Goal: Task Accomplishment & Management: Manage account settings

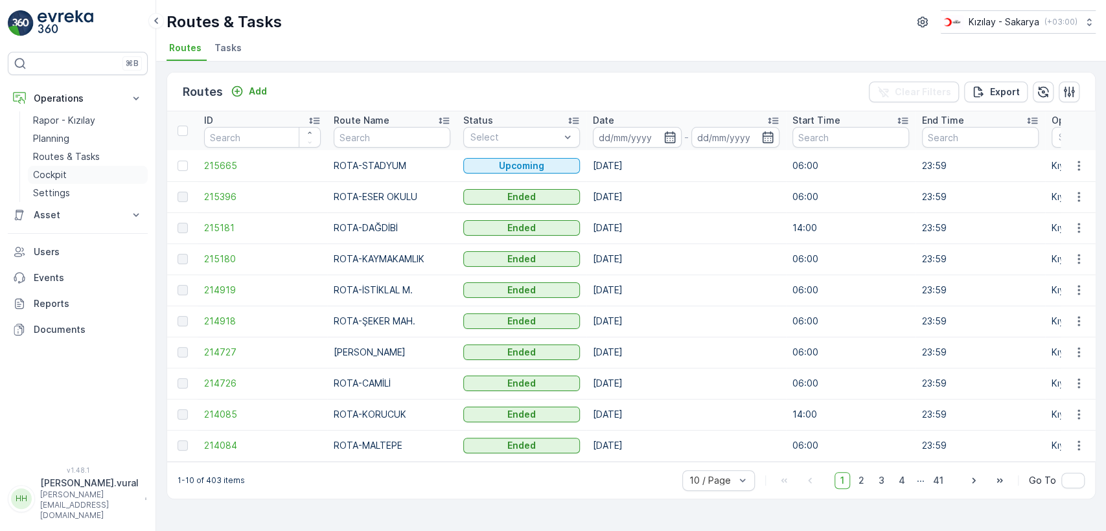
click at [75, 168] on link "Cockpit" at bounding box center [88, 175] width 120 height 18
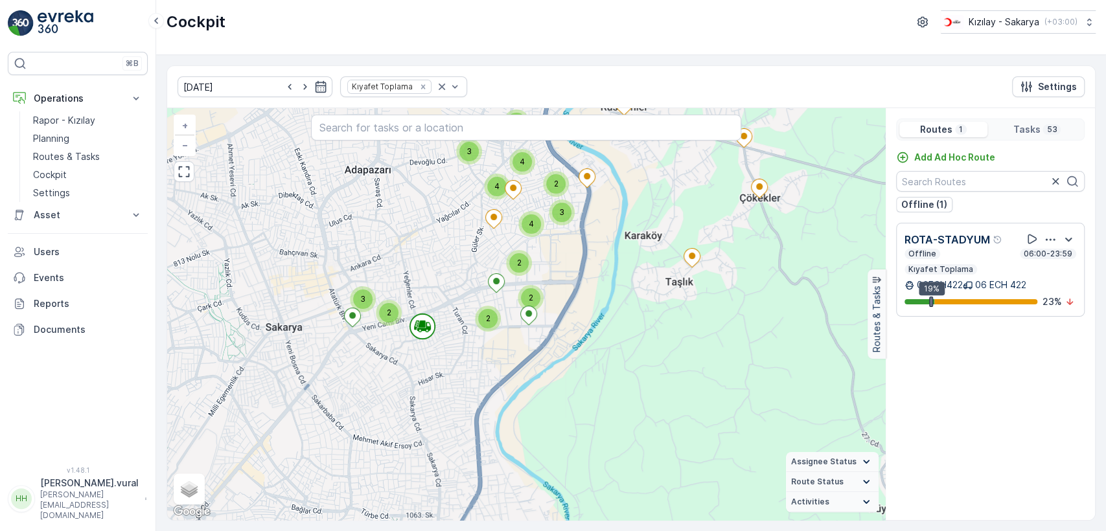
drag, startPoint x: 539, startPoint y: 336, endPoint x: 545, endPoint y: 322, distance: 14.8
click at [537, 339] on div "3 2 3 2 3 2 3 4 4 2 4 2 + − Satellite Roadmap Terrain Hybrid Leaflet Keyboard s…" at bounding box center [526, 314] width 718 height 412
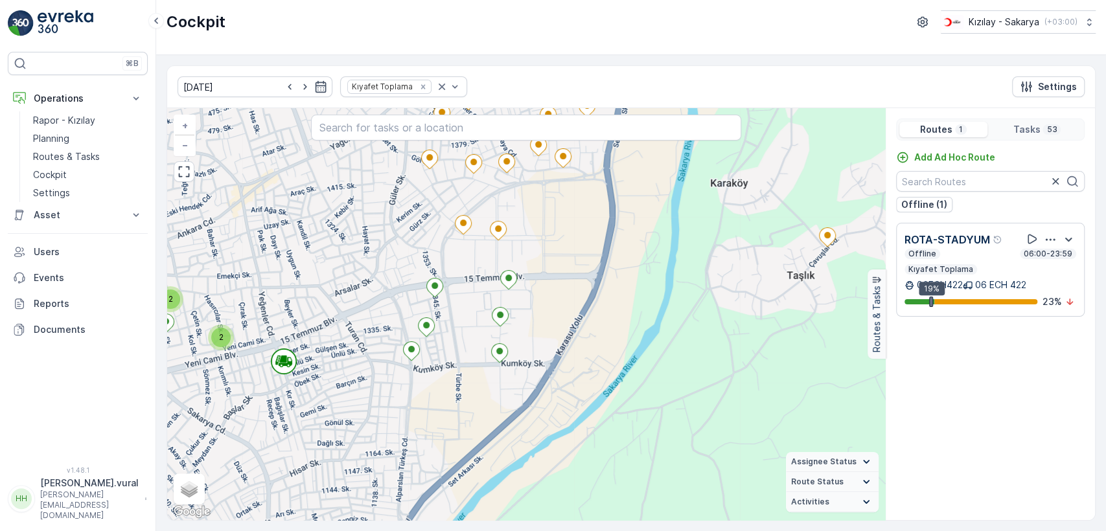
drag, startPoint x: 539, startPoint y: 246, endPoint x: 693, endPoint y: 249, distance: 154.2
click at [685, 250] on div "2 2 2 + − Satellite Roadmap Terrain Hybrid Leaflet Keyboard shortcuts Map Data …" at bounding box center [526, 314] width 718 height 412
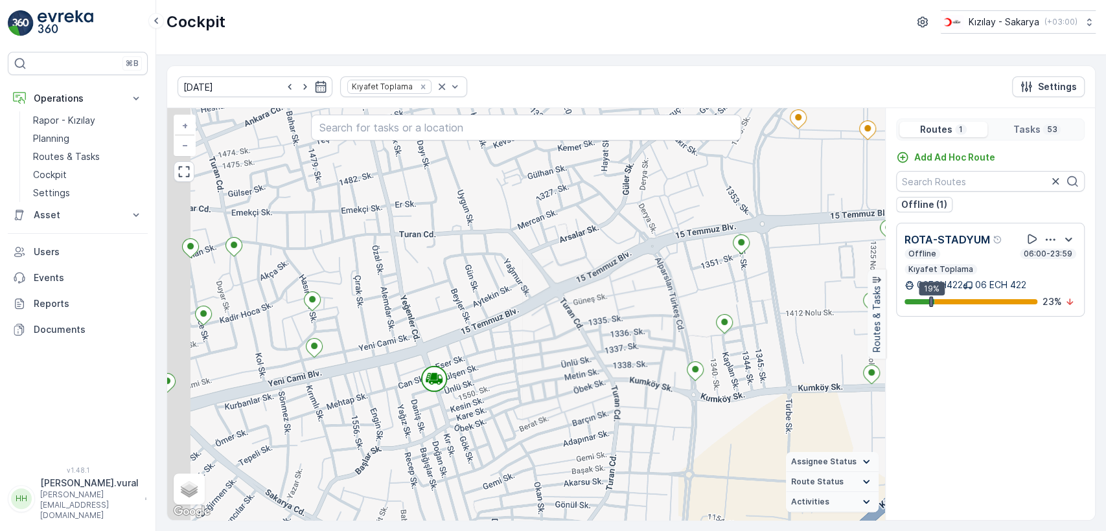
drag, startPoint x: 358, startPoint y: 385, endPoint x: 461, endPoint y: 371, distance: 104.0
click at [452, 374] on div "+ − Satellite Roadmap Terrain Hybrid Leaflet Keyboard shortcuts Map Data Map da…" at bounding box center [526, 314] width 718 height 412
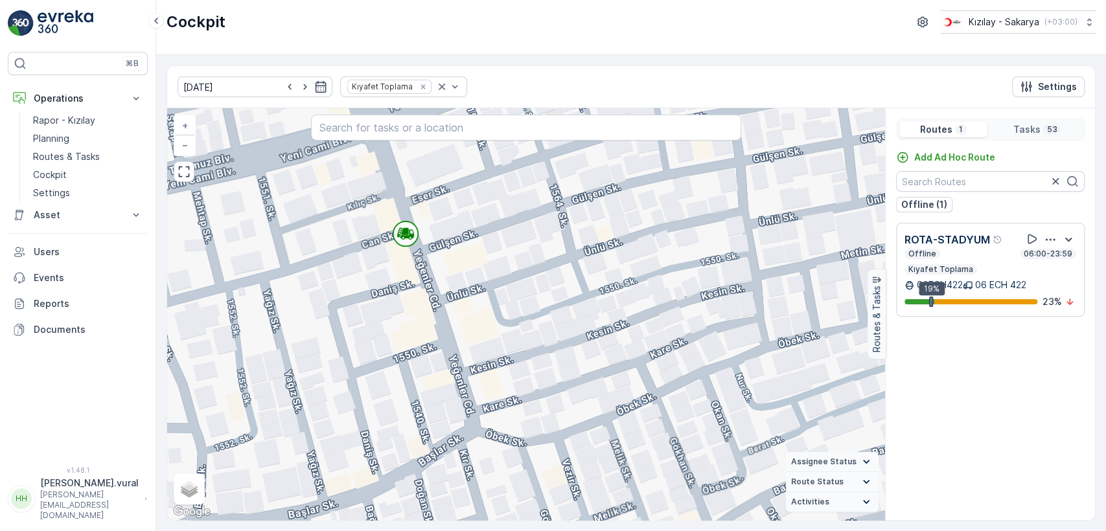
drag, startPoint x: 503, startPoint y: 292, endPoint x: 500, endPoint y: 336, distance: 43.5
click at [500, 336] on div "+ − Satellite Roadmap Terrain Hybrid Leaflet Keyboard shortcuts Map Data Map da…" at bounding box center [526, 314] width 718 height 412
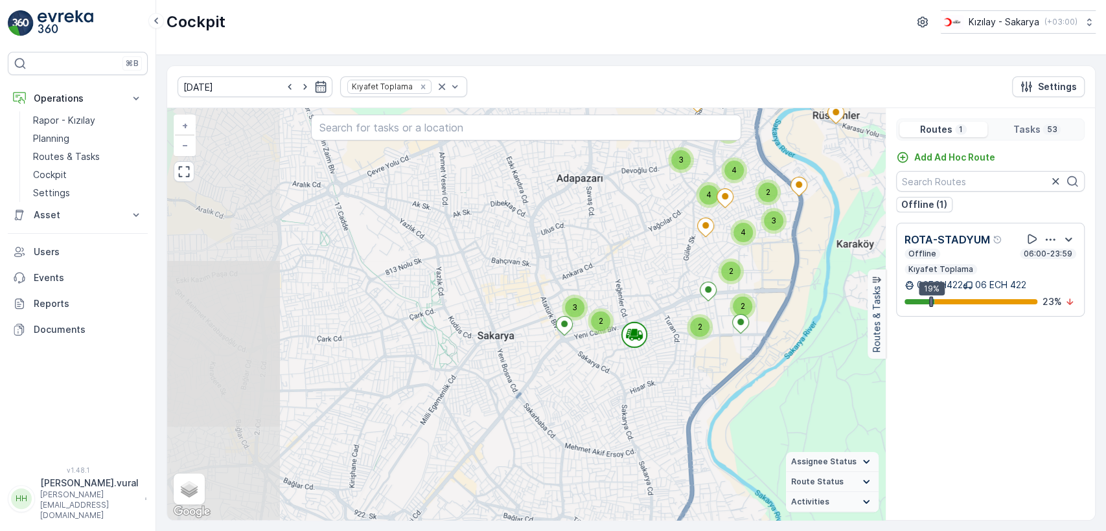
drag, startPoint x: 690, startPoint y: 257, endPoint x: 581, endPoint y: 302, distance: 117.9
click at [581, 302] on div "3 2 3 2 3 2 3 4 4 2 4 2 + − Satellite Roadmap Terrain Hybrid Leaflet Keyboard s…" at bounding box center [526, 314] width 718 height 412
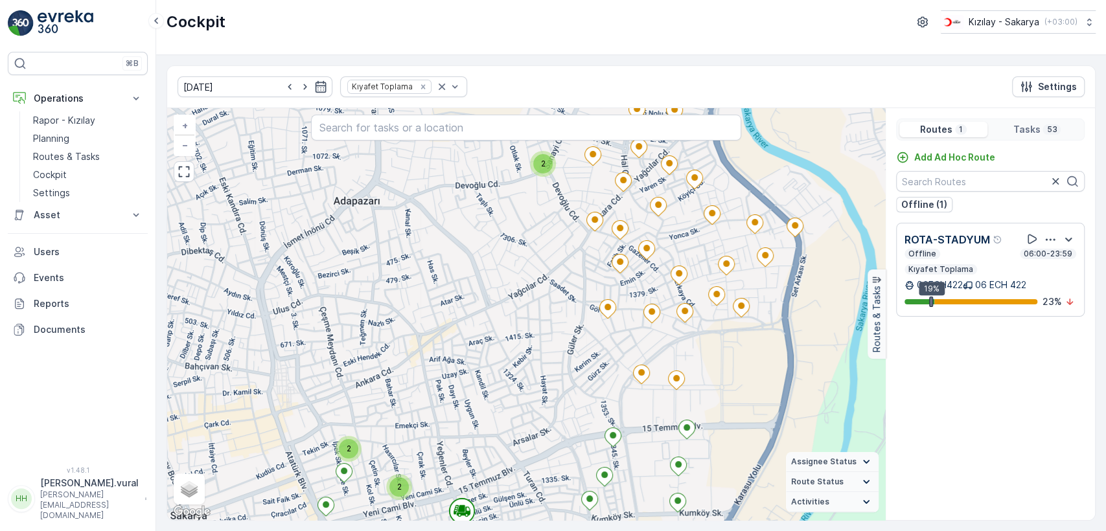
drag, startPoint x: 539, startPoint y: 291, endPoint x: 509, endPoint y: 304, distance: 33.1
click at [509, 304] on div "2 2 2 21020378 + − Satellite Roadmap Terrain Hybrid Leaflet Keyboard shortcuts …" at bounding box center [526, 314] width 718 height 412
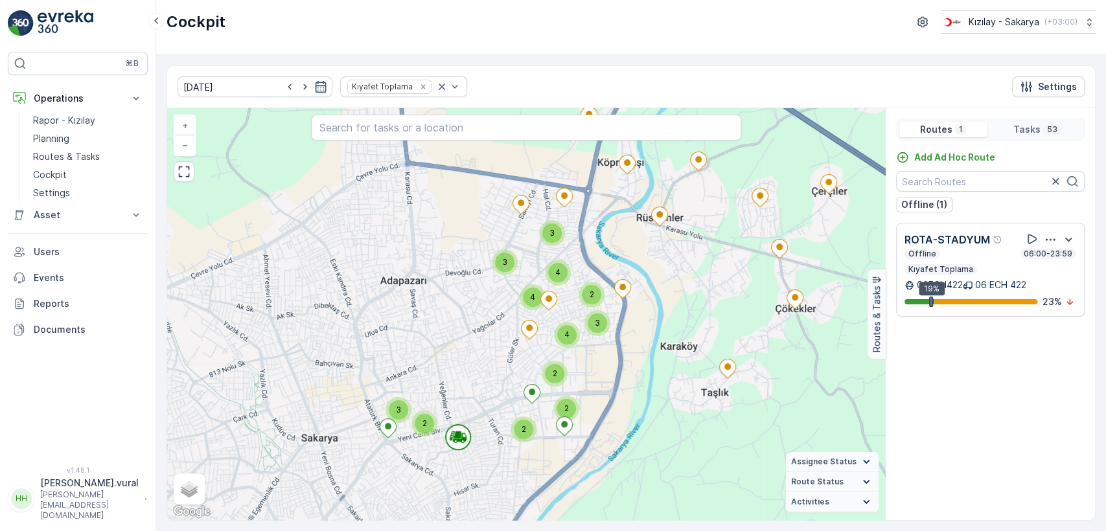
drag, startPoint x: 720, startPoint y: 244, endPoint x: 706, endPoint y: 265, distance: 25.3
click at [706, 265] on div "3 2 3 2 3 2 3 4 4 2 4 2 + − Satellite Roadmap Terrain Hybrid Leaflet Keyboard s…" at bounding box center [526, 314] width 718 height 412
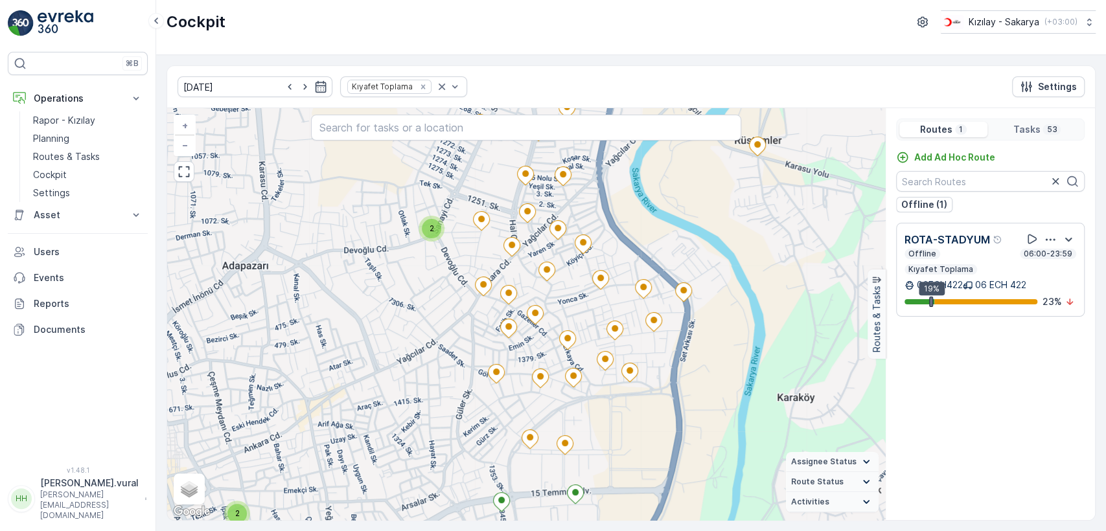
drag, startPoint x: 730, startPoint y: 349, endPoint x: 761, endPoint y: 307, distance: 51.4
click at [760, 310] on div "2 2 2 + − Satellite Roadmap Terrain Hybrid Leaflet Keyboard shortcuts Map Data …" at bounding box center [526, 314] width 718 height 412
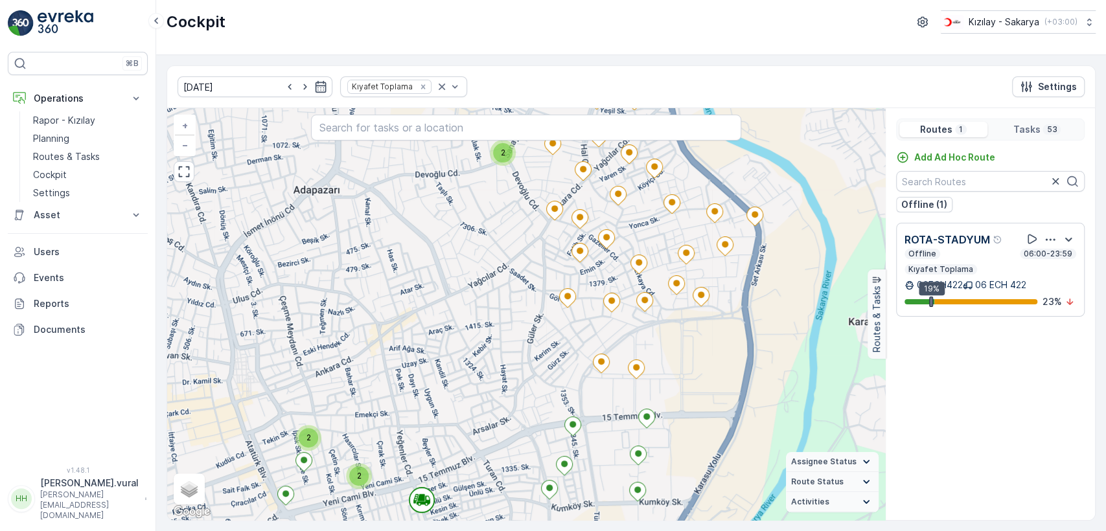
drag, startPoint x: 511, startPoint y: 412, endPoint x: 512, endPoint y: 356, distance: 56.4
click at [511, 358] on div "2 2 2 + − Satellite Roadmap Terrain Hybrid Leaflet Keyboard shortcuts Map Data …" at bounding box center [526, 314] width 718 height 412
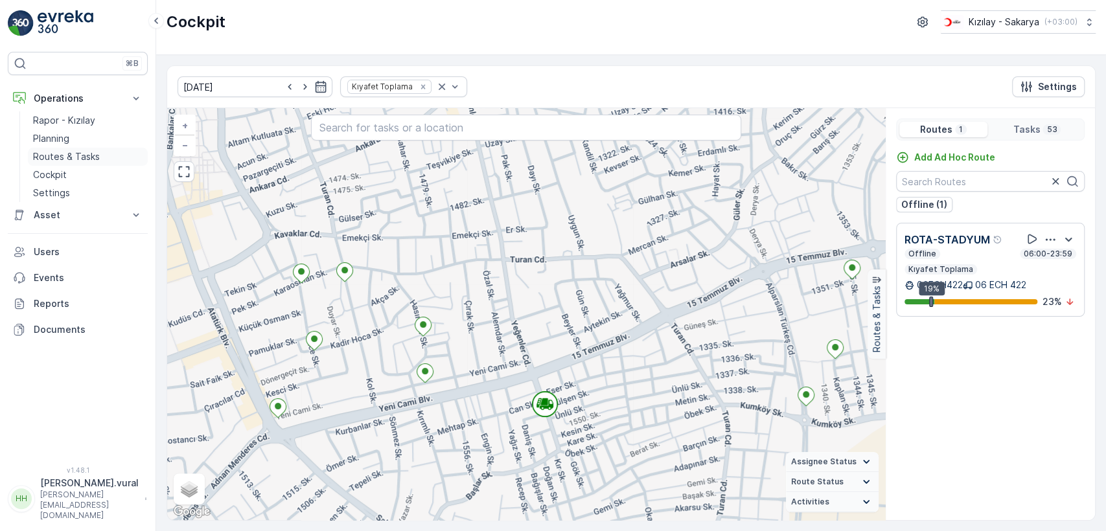
click at [82, 152] on p "Routes & Tasks" at bounding box center [66, 156] width 67 height 13
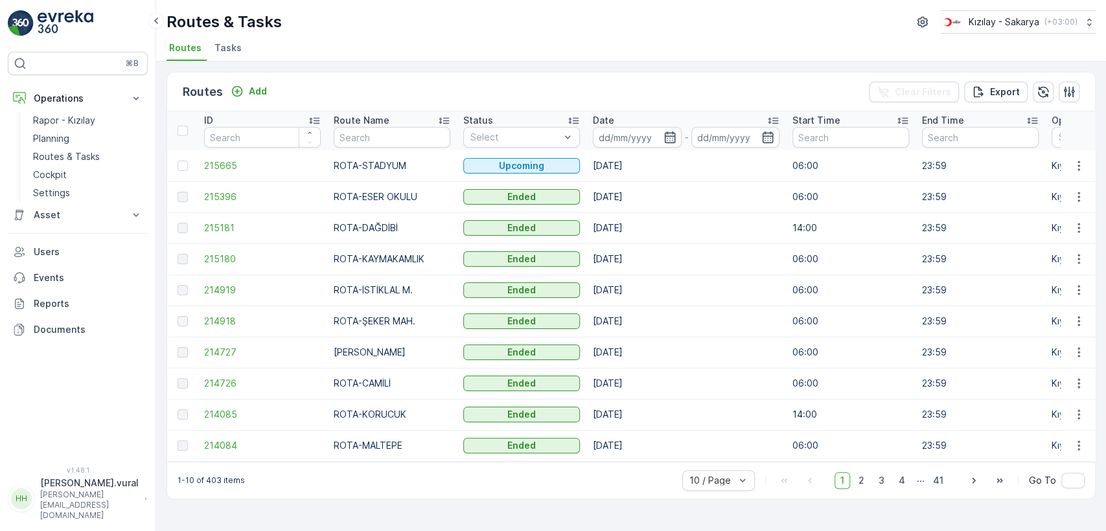
click at [1086, 154] on td at bounding box center [1078, 165] width 35 height 31
click at [1083, 164] on icon "button" at bounding box center [1078, 165] width 13 height 13
click at [1056, 181] on span "See More Details" at bounding box center [1048, 185] width 75 height 13
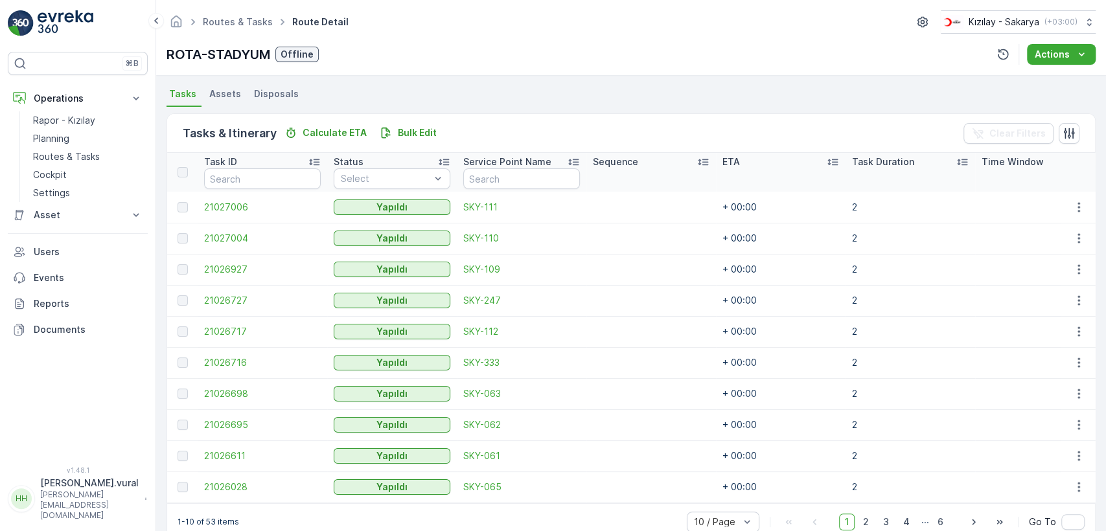
scroll to position [308, 0]
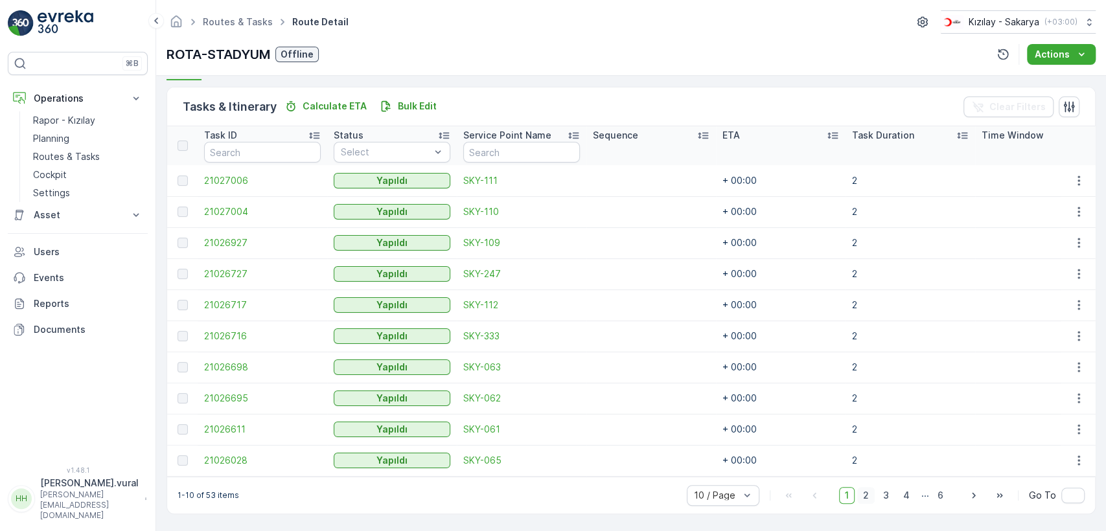
click at [866, 488] on span "2" at bounding box center [865, 495] width 17 height 17
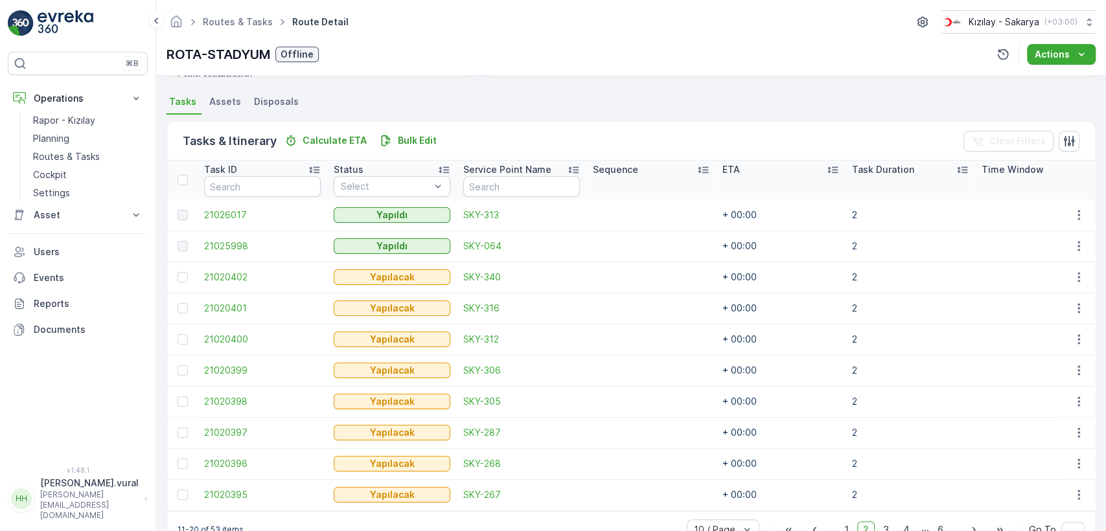
scroll to position [308, 0]
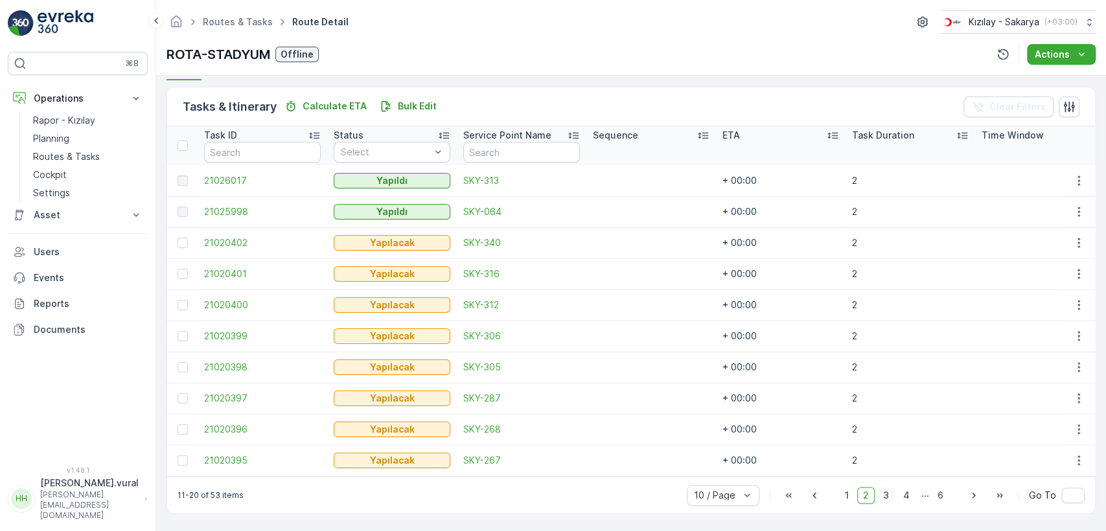
click at [892, 497] on span "3" at bounding box center [885, 495] width 17 height 17
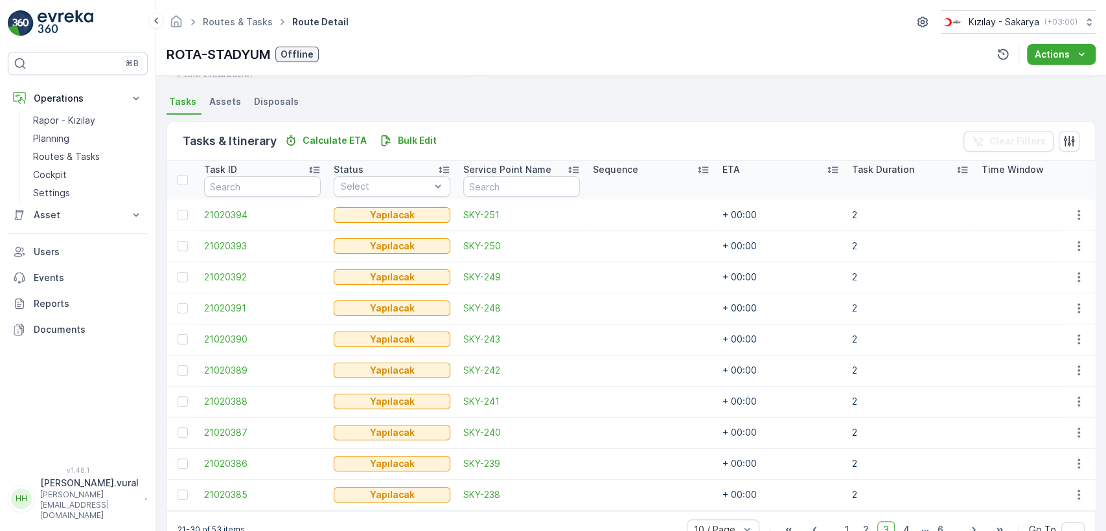
scroll to position [308, 0]
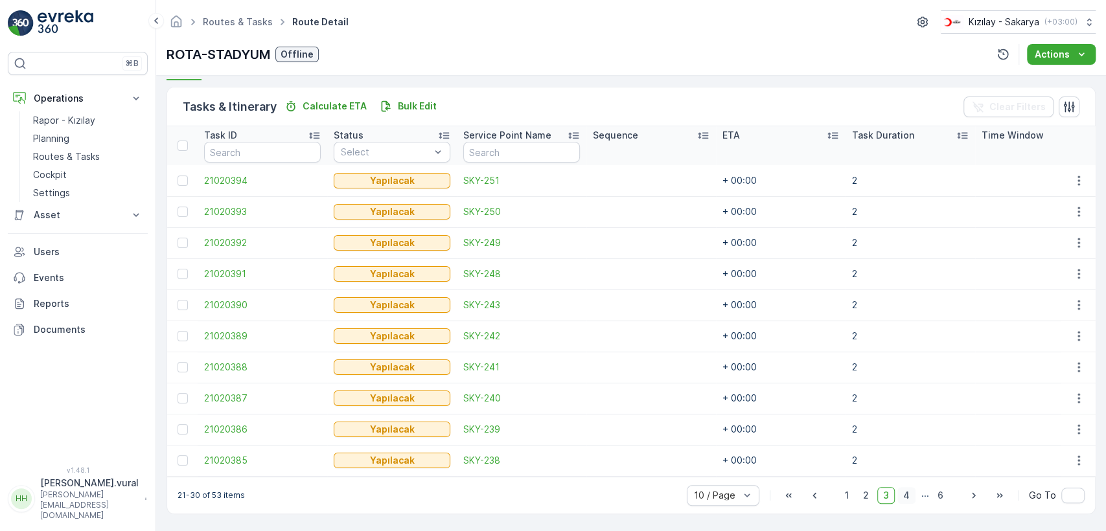
click at [897, 490] on span "4" at bounding box center [906, 495] width 18 height 17
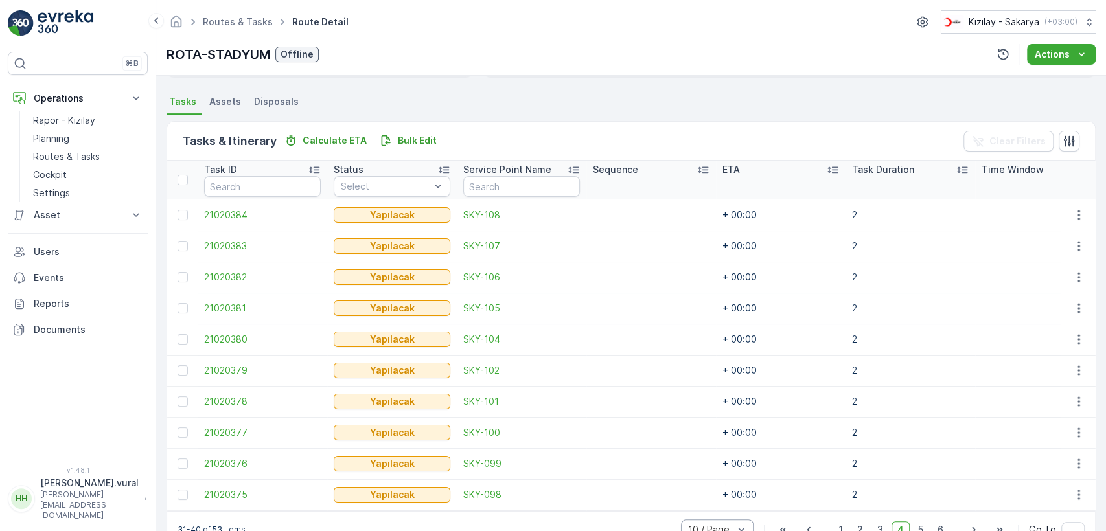
scroll to position [308, 0]
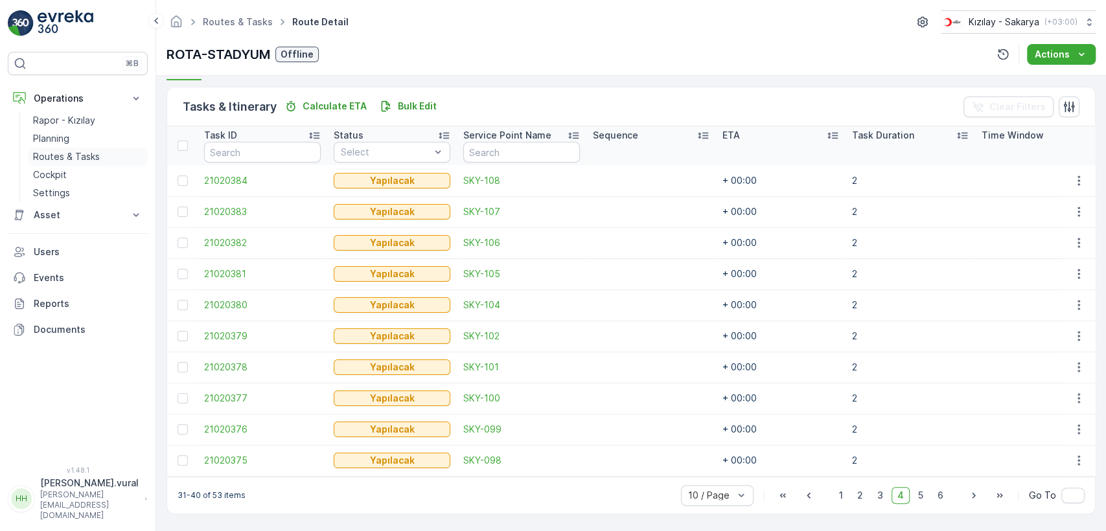
click at [73, 156] on p "Routes & Tasks" at bounding box center [66, 156] width 67 height 13
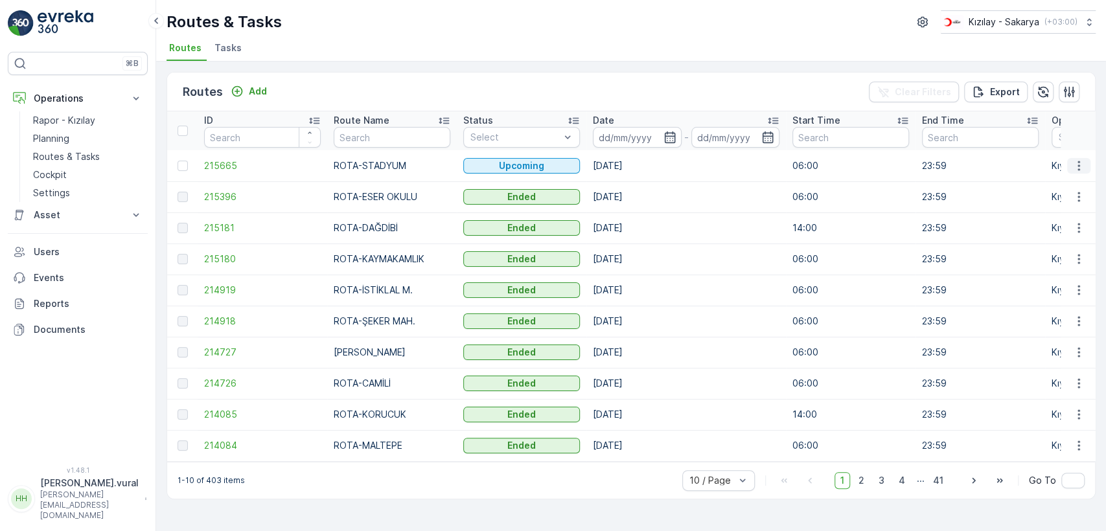
click at [1075, 172] on button "button" at bounding box center [1078, 166] width 23 height 16
click at [1068, 184] on span "See More Details" at bounding box center [1048, 185] width 75 height 13
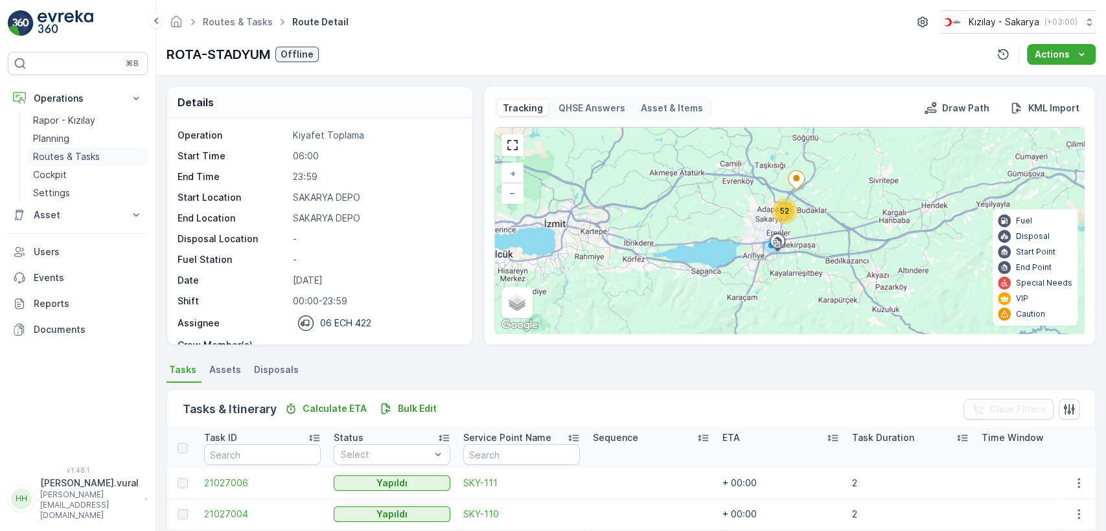
drag, startPoint x: 1068, startPoint y: 184, endPoint x: 83, endPoint y: 146, distance: 986.1
click at [83, 146] on div "Rapor - Kızılay Planning Routes & Tasks Cockpit Settings" at bounding box center [88, 156] width 120 height 91
click at [83, 148] on link "Routes & Tasks" at bounding box center [88, 157] width 120 height 18
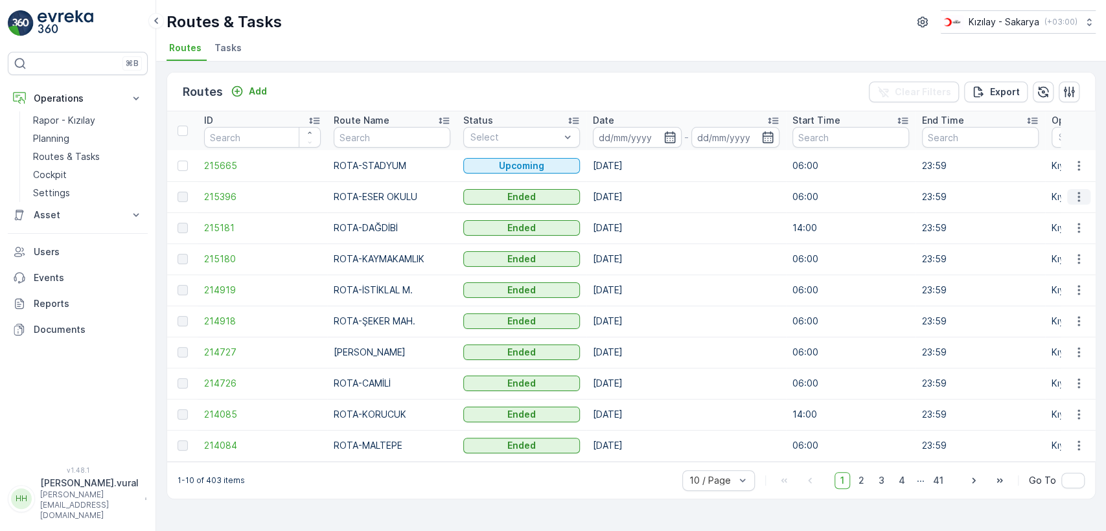
click at [1075, 195] on icon "button" at bounding box center [1078, 196] width 13 height 13
click at [1074, 210] on span "See More Details" at bounding box center [1048, 216] width 75 height 13
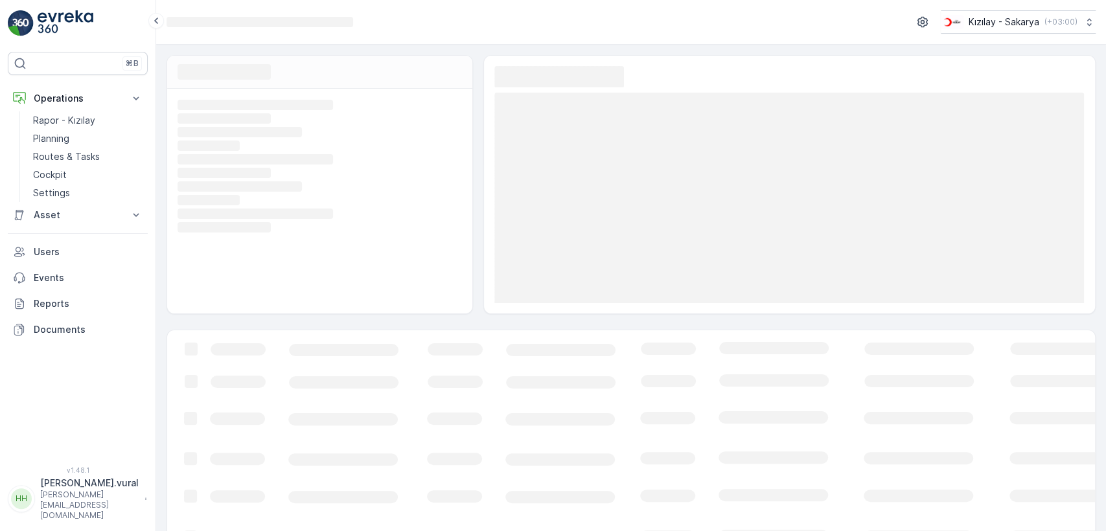
scroll to position [44, 0]
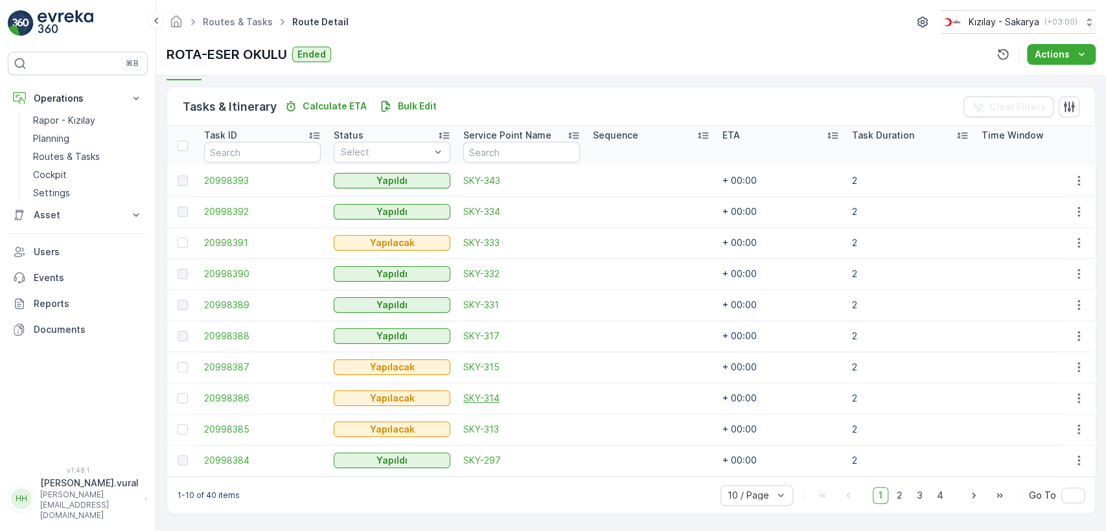
scroll to position [308, 0]
click at [1072, 235] on button "button" at bounding box center [1078, 243] width 23 height 16
drag, startPoint x: 1055, startPoint y: 328, endPoint x: 1062, endPoint y: 333, distance: 8.4
click at [1062, 333] on div "Delete" at bounding box center [1058, 335] width 98 height 18
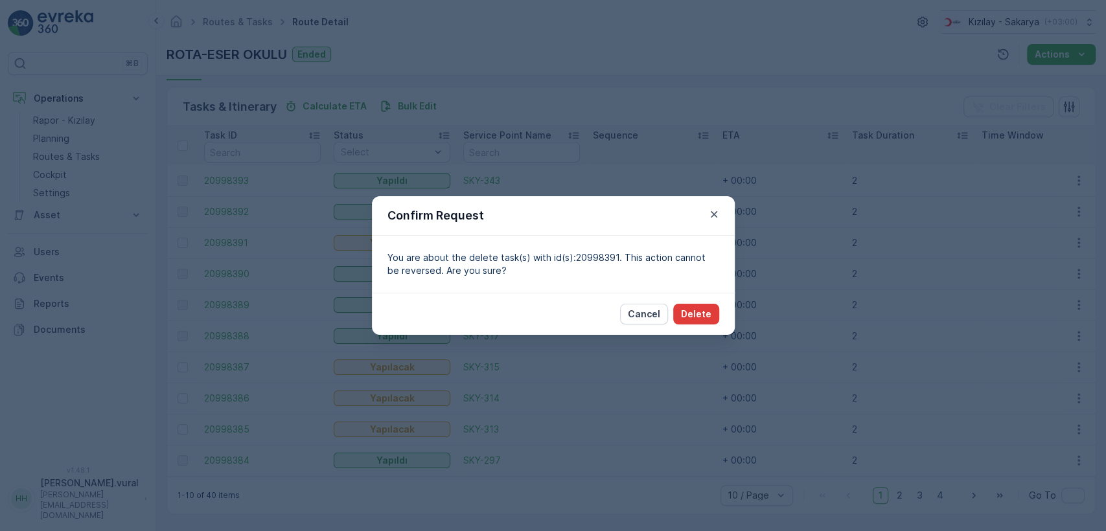
click at [688, 308] on p "Delete" at bounding box center [696, 314] width 30 height 13
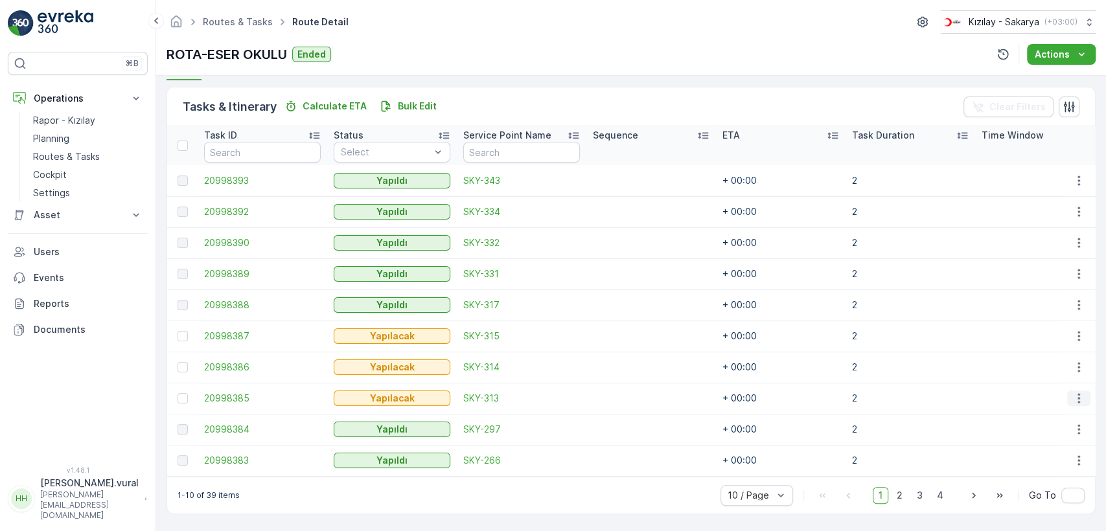
click at [1079, 394] on icon "button" at bounding box center [1078, 398] width 13 height 13
click at [1029, 491] on span "Delete" at bounding box center [1029, 490] width 30 height 13
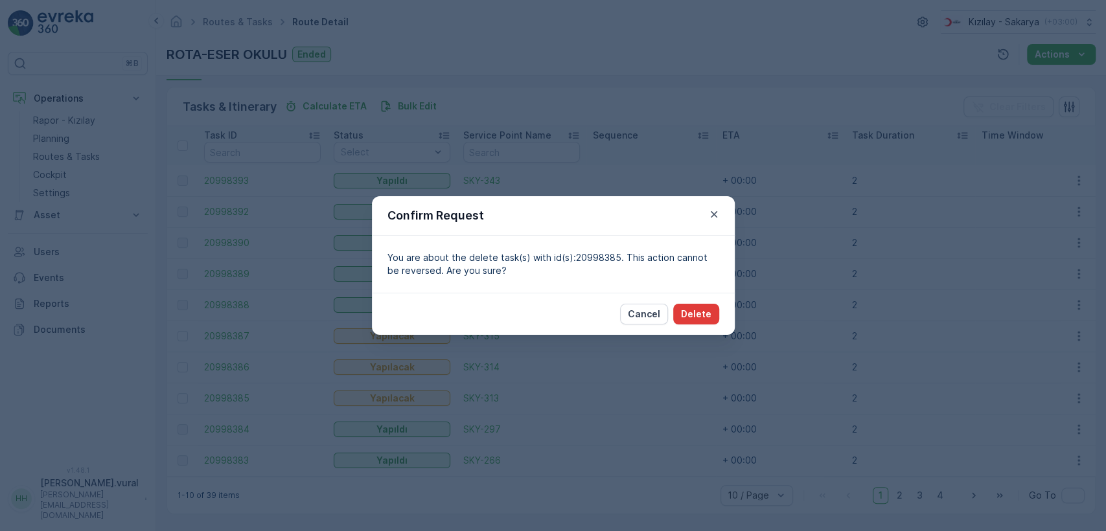
click at [700, 308] on p "Delete" at bounding box center [696, 314] width 30 height 13
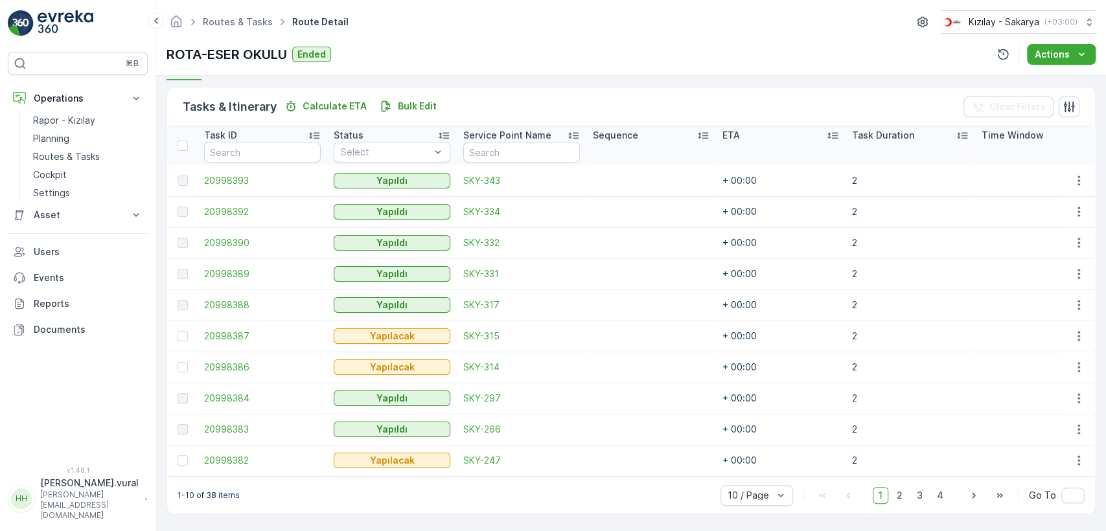
click at [908, 496] on div "1 2 3 4" at bounding box center [911, 495] width 76 height 17
click at [906, 496] on span "2" at bounding box center [899, 495] width 17 height 17
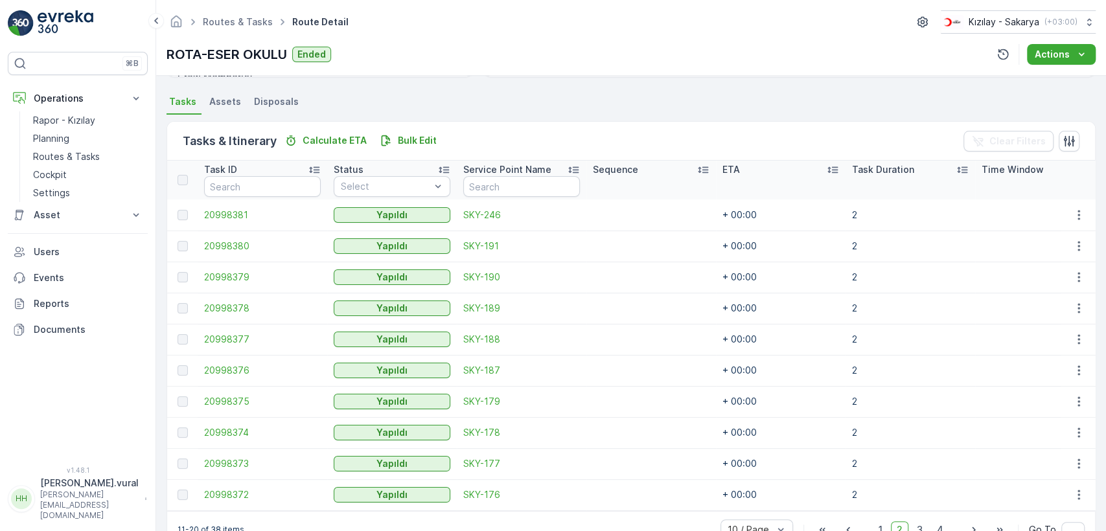
scroll to position [308, 0]
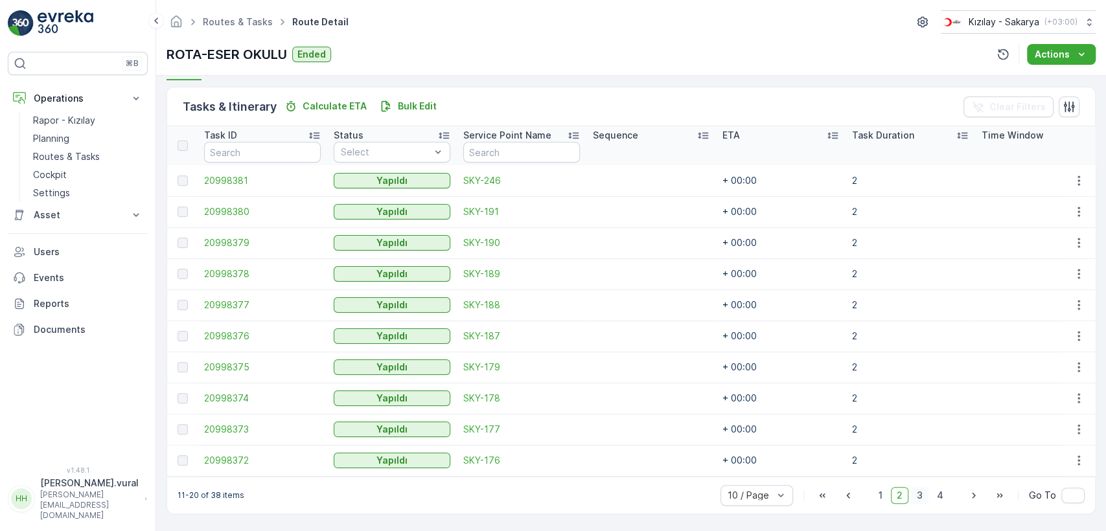
click at [919, 496] on span "3" at bounding box center [919, 495] width 17 height 17
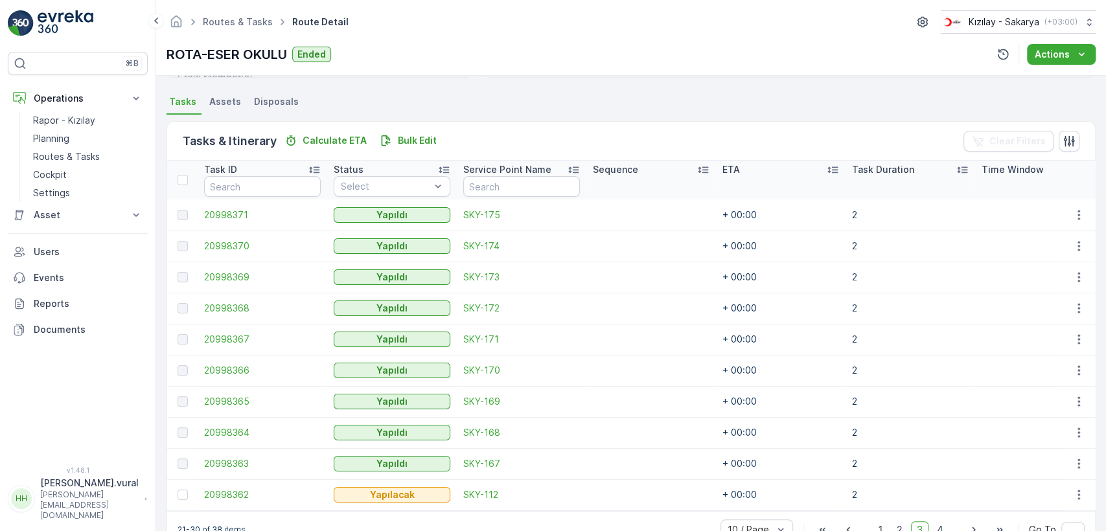
scroll to position [308, 0]
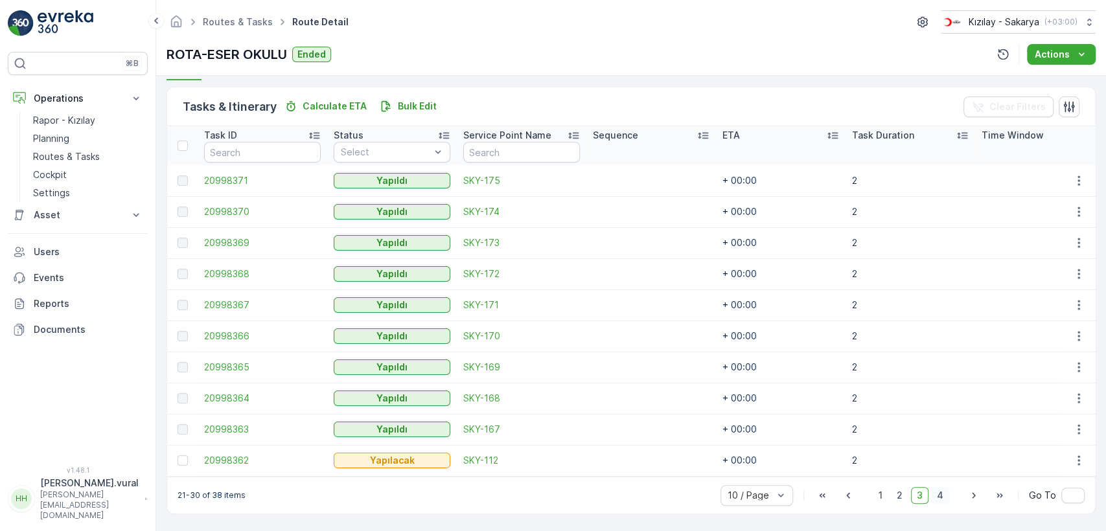
click at [943, 494] on span "4" at bounding box center [940, 495] width 18 height 17
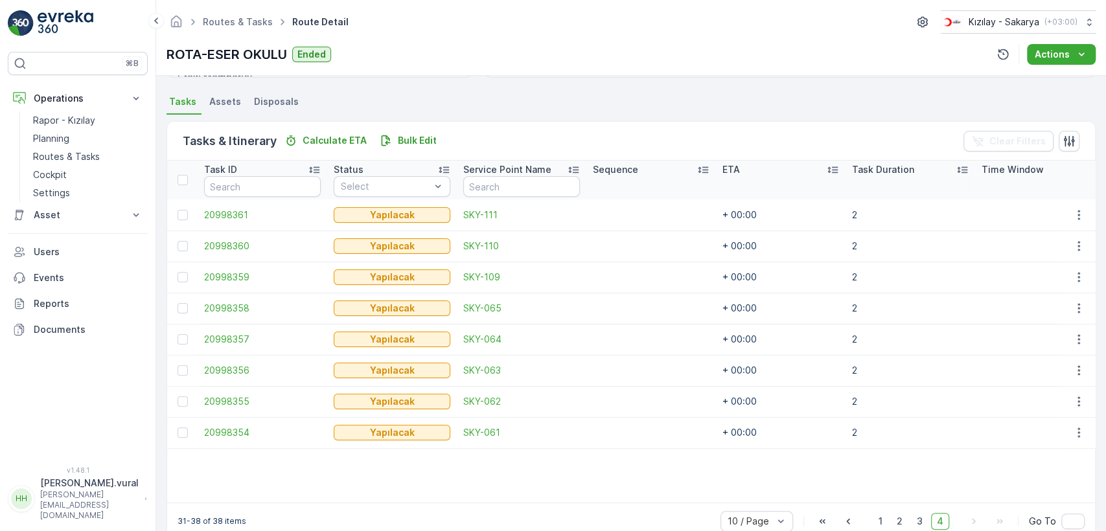
scroll to position [300, 0]
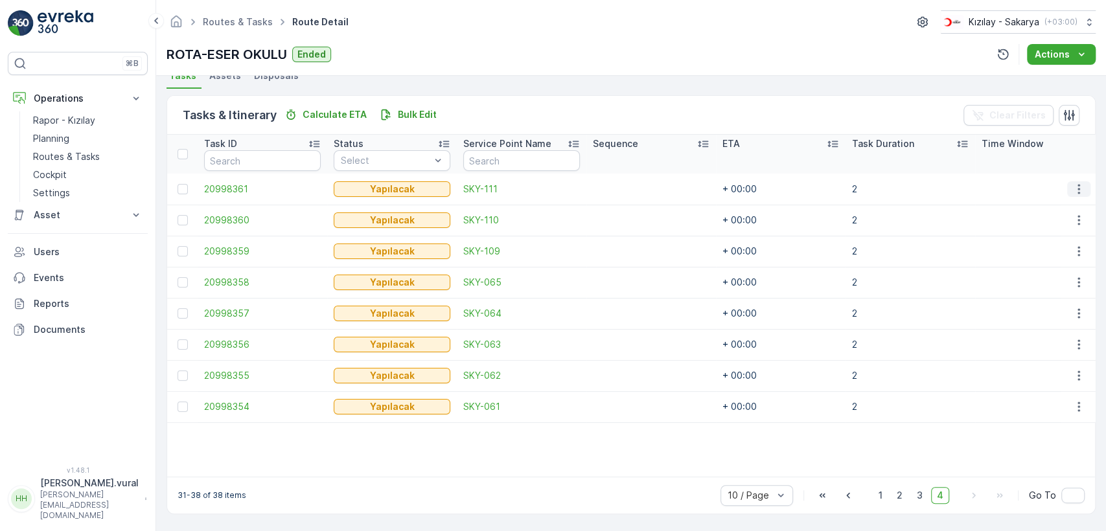
click at [1080, 183] on icon "button" at bounding box center [1078, 189] width 13 height 13
click at [1057, 275] on div "Delete" at bounding box center [1058, 280] width 98 height 18
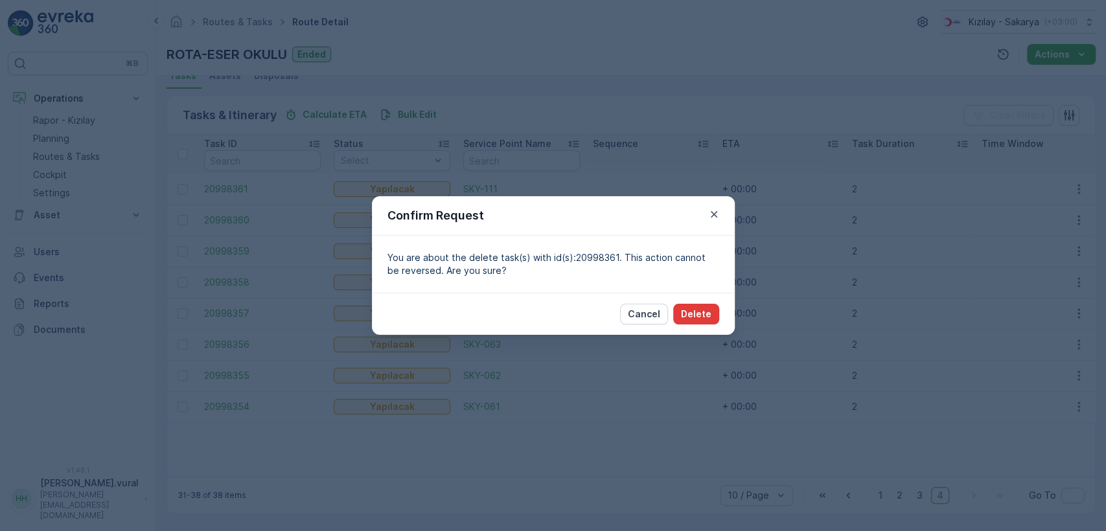
click at [695, 304] on button "Delete" at bounding box center [696, 314] width 46 height 21
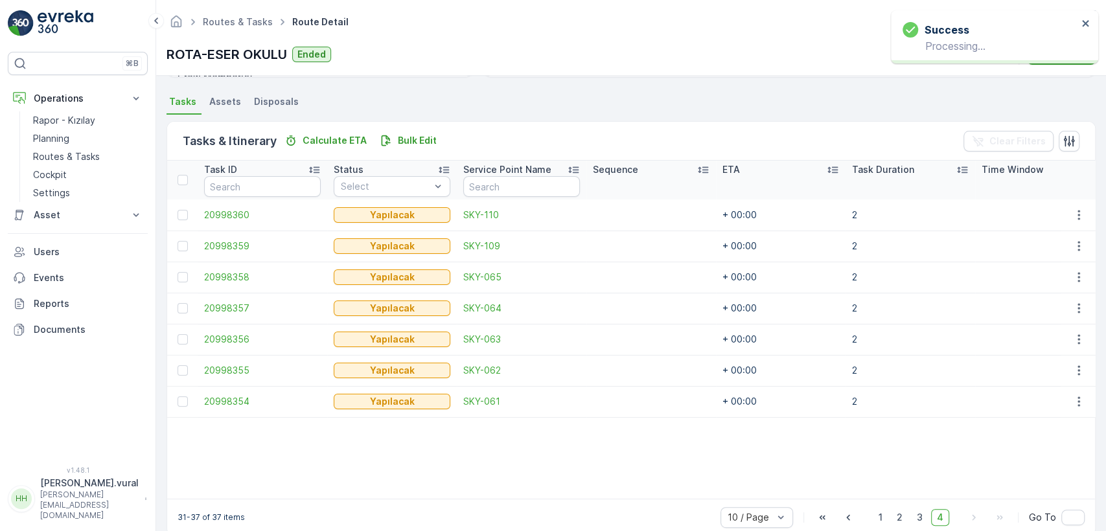
scroll to position [295, 0]
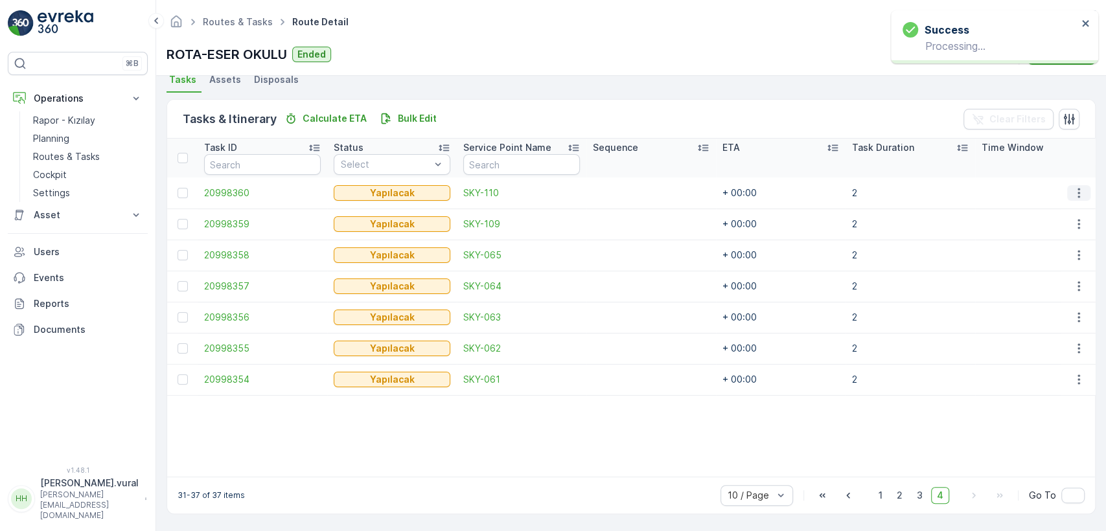
click at [1077, 189] on icon "button" at bounding box center [1078, 193] width 2 height 10
click at [1046, 277] on div "Delete" at bounding box center [1058, 285] width 98 height 18
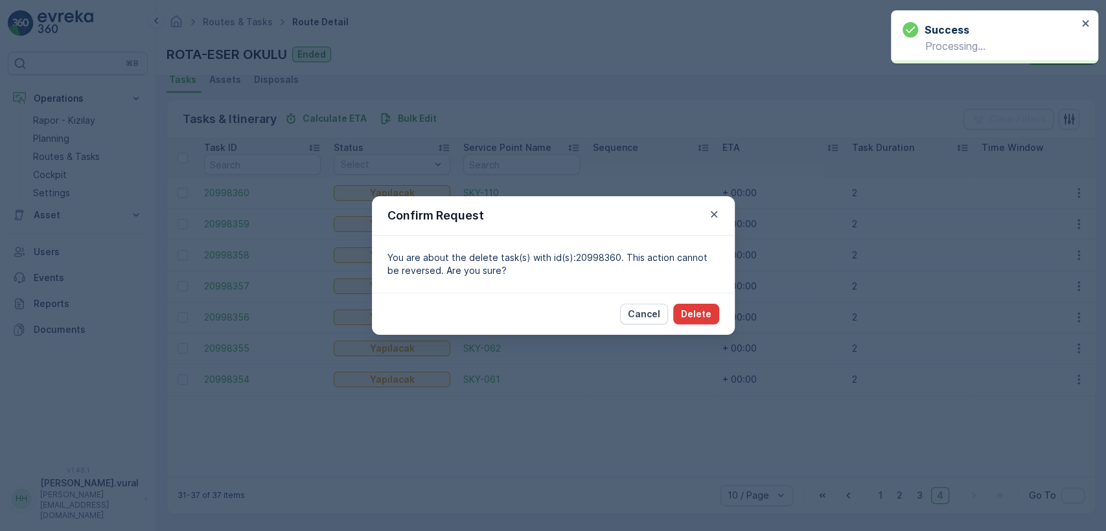
click at [717, 306] on button "Delete" at bounding box center [696, 314] width 46 height 21
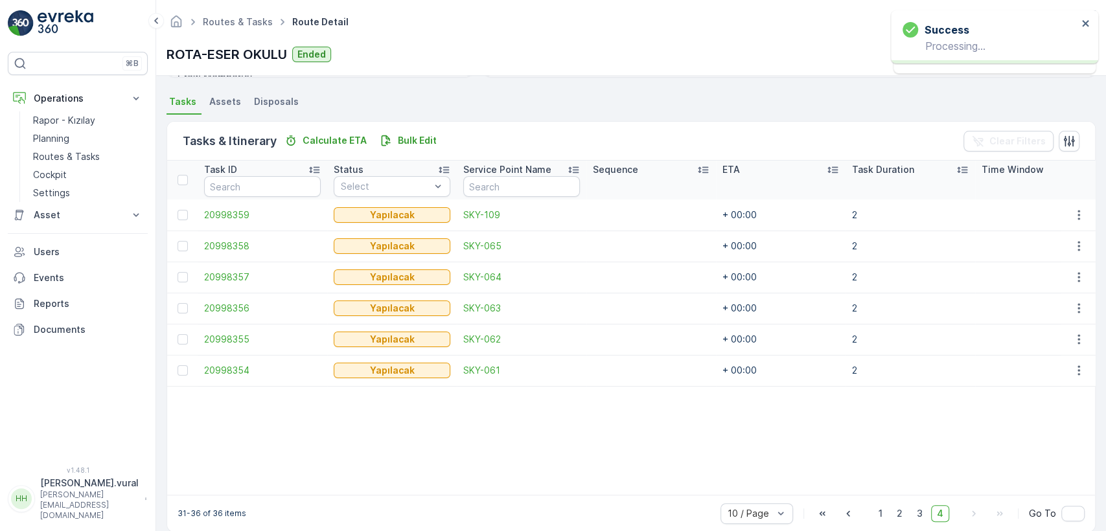
scroll to position [292, 0]
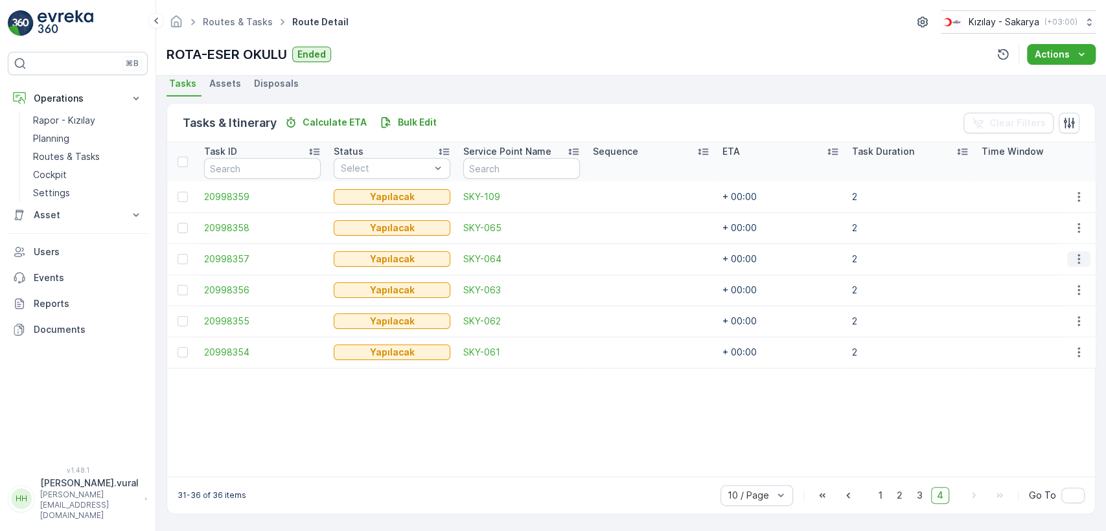
click at [1078, 253] on icon "button" at bounding box center [1078, 259] width 13 height 13
click at [1050, 350] on div "Delete" at bounding box center [1058, 350] width 98 height 18
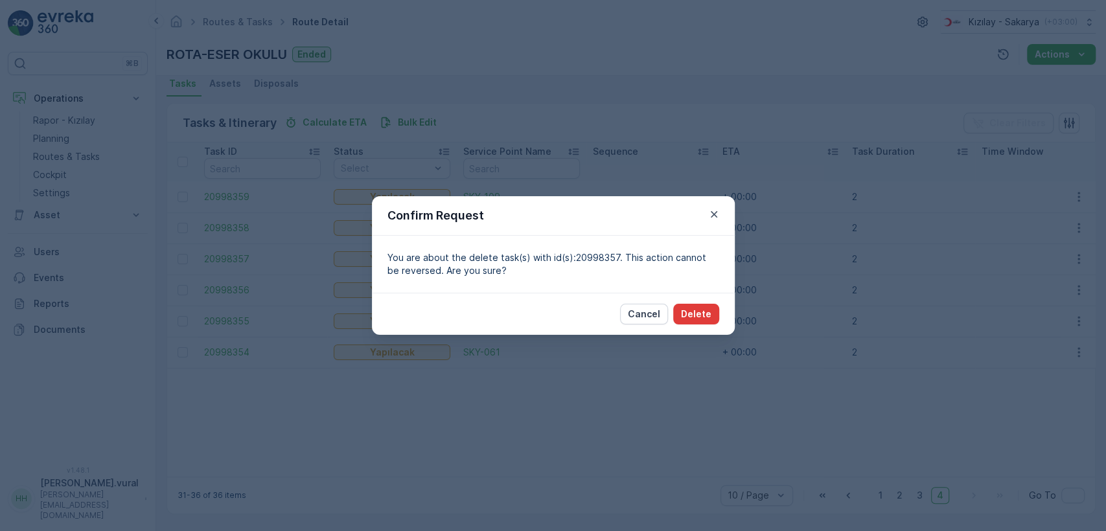
click at [689, 313] on p "Delete" at bounding box center [696, 314] width 30 height 13
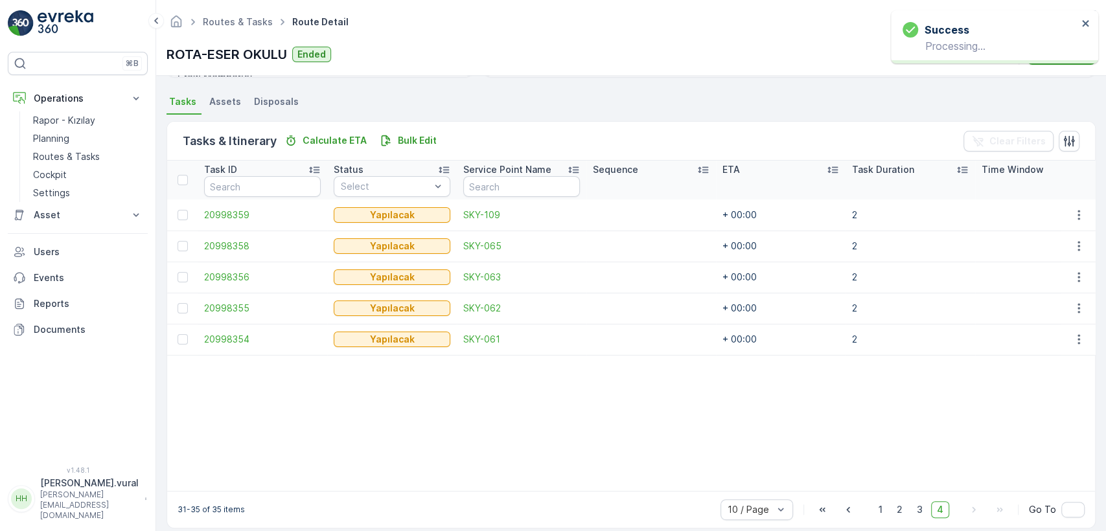
scroll to position [288, 0]
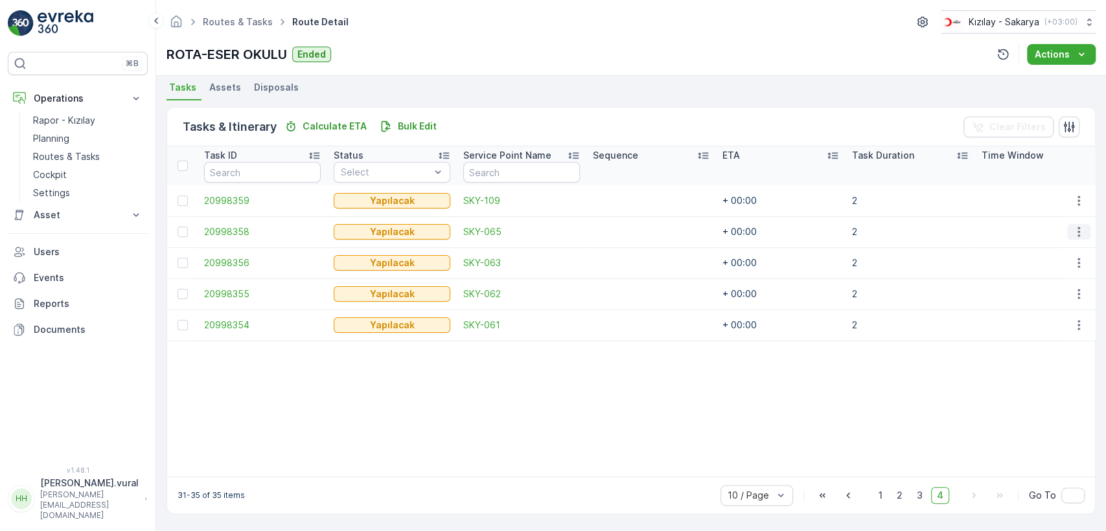
click at [1072, 229] on icon "button" at bounding box center [1078, 231] width 13 height 13
click at [1038, 322] on span "Delete" at bounding box center [1029, 323] width 30 height 13
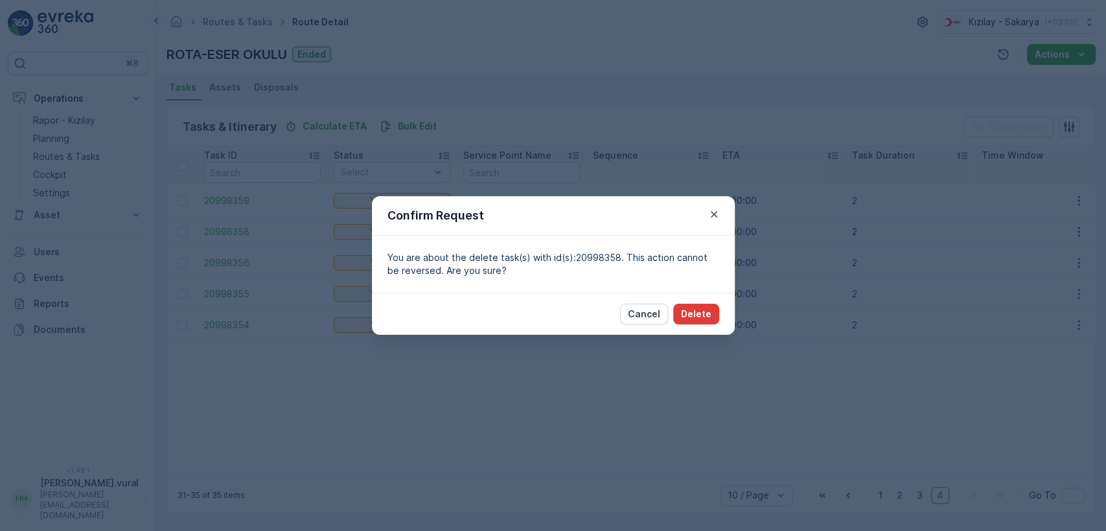
click at [713, 322] on button "Delete" at bounding box center [696, 314] width 46 height 21
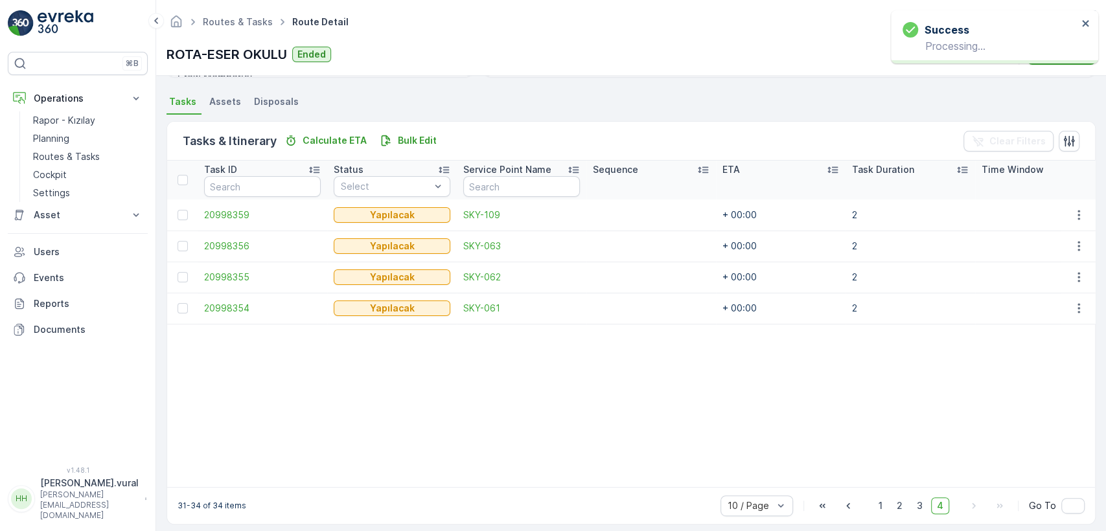
scroll to position [284, 0]
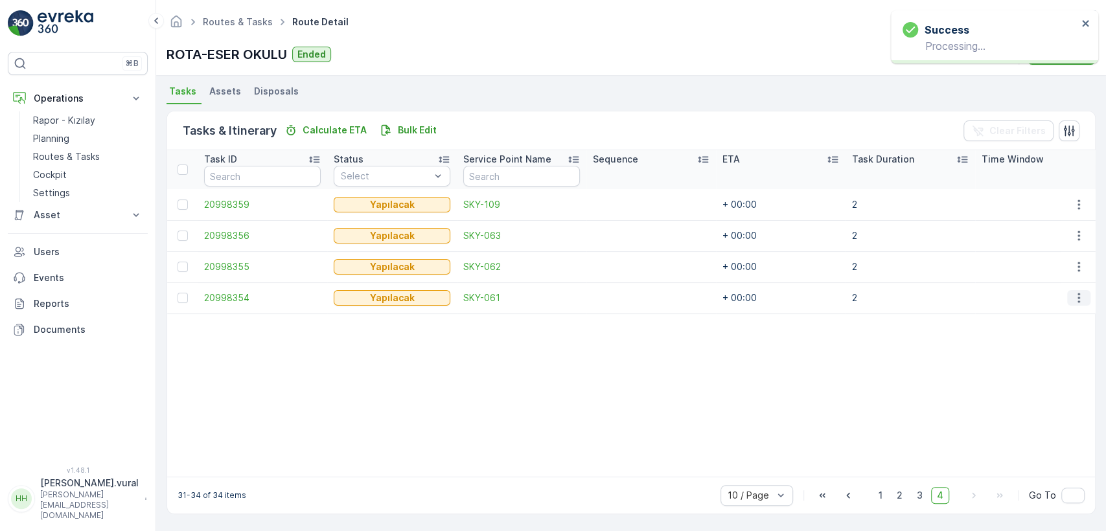
click at [1079, 292] on icon "button" at bounding box center [1078, 298] width 13 height 13
click at [1033, 389] on span "Delete" at bounding box center [1029, 390] width 30 height 13
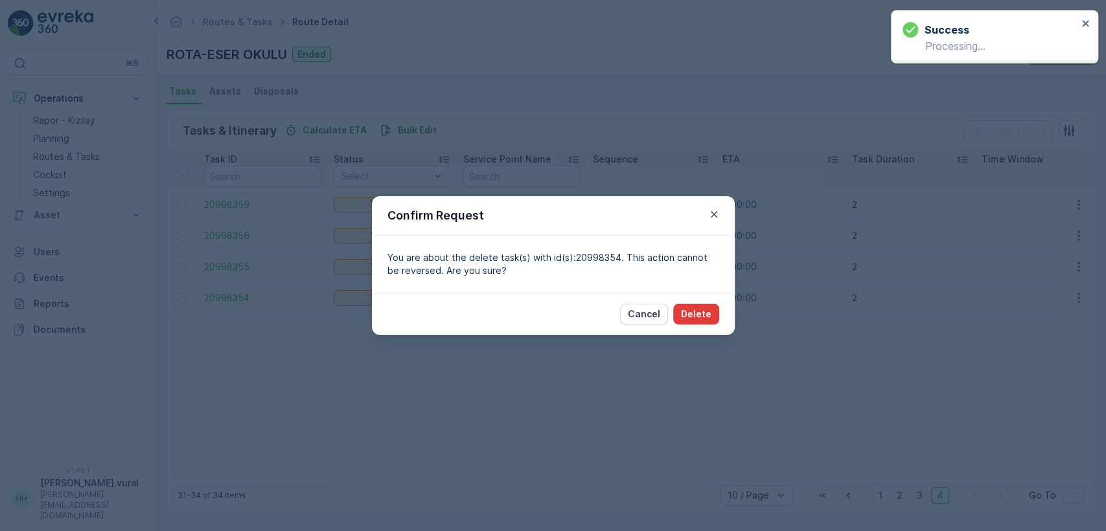
click at [704, 321] on button "Delete" at bounding box center [696, 314] width 46 height 21
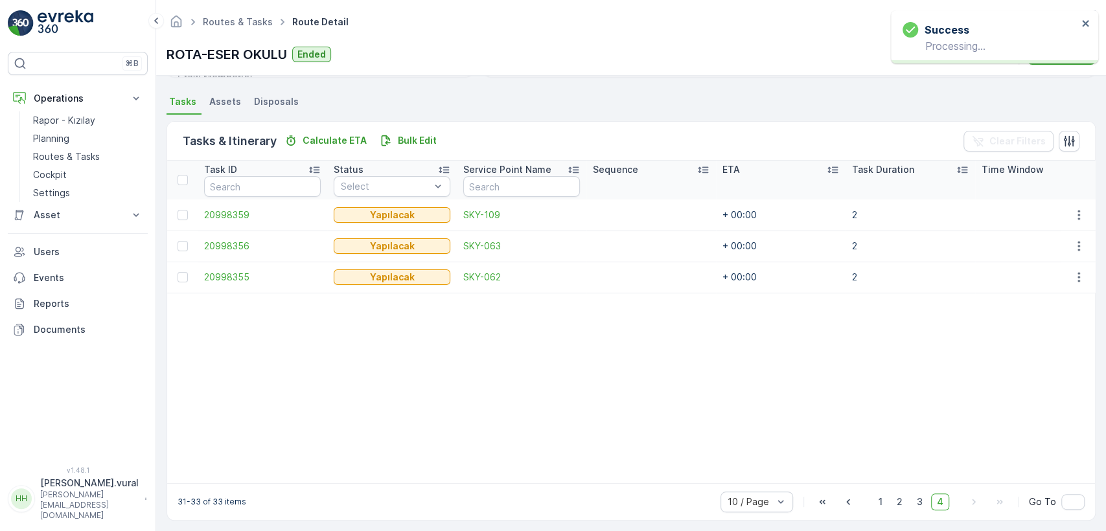
scroll to position [280, 0]
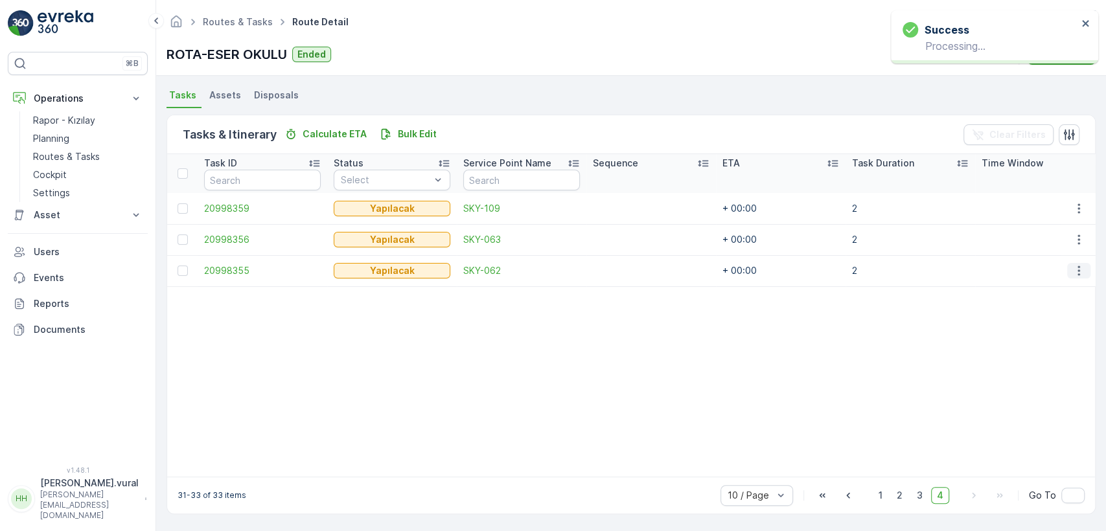
click at [1081, 269] on icon "button" at bounding box center [1078, 270] width 13 height 13
click at [1026, 356] on span "Delete" at bounding box center [1029, 362] width 30 height 13
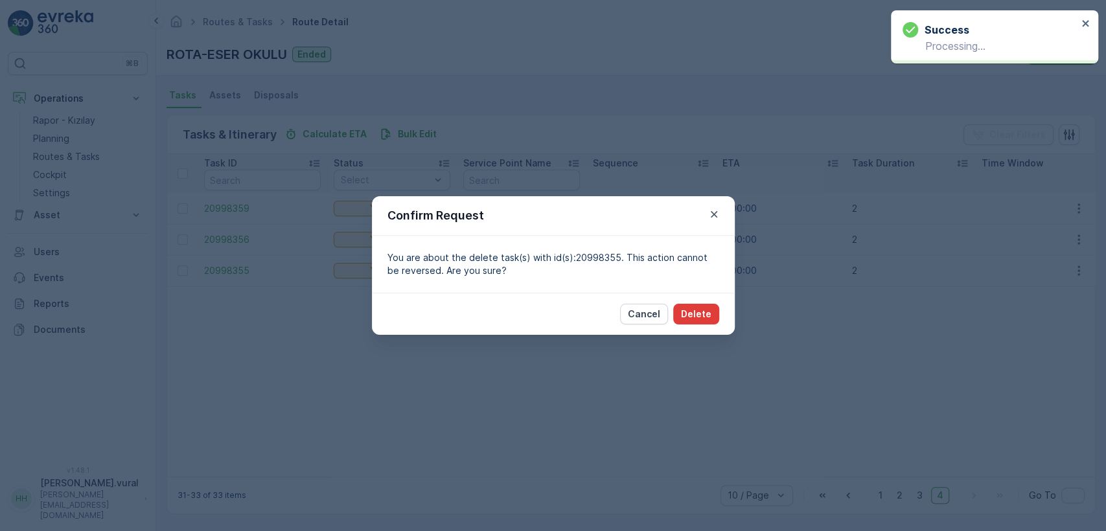
click at [699, 308] on p "Delete" at bounding box center [696, 314] width 30 height 13
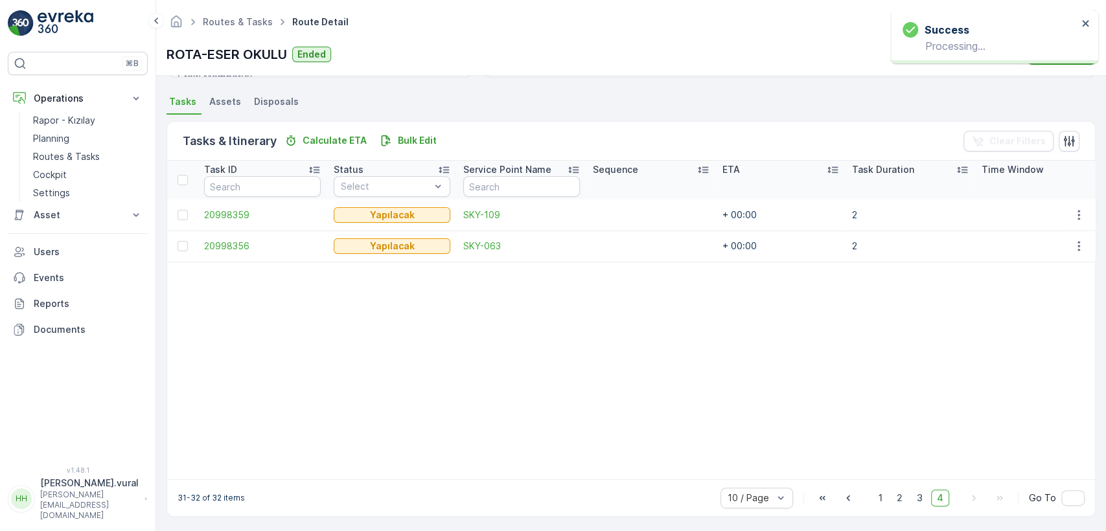
scroll to position [277, 0]
click at [1072, 238] on icon "button" at bounding box center [1078, 243] width 13 height 13
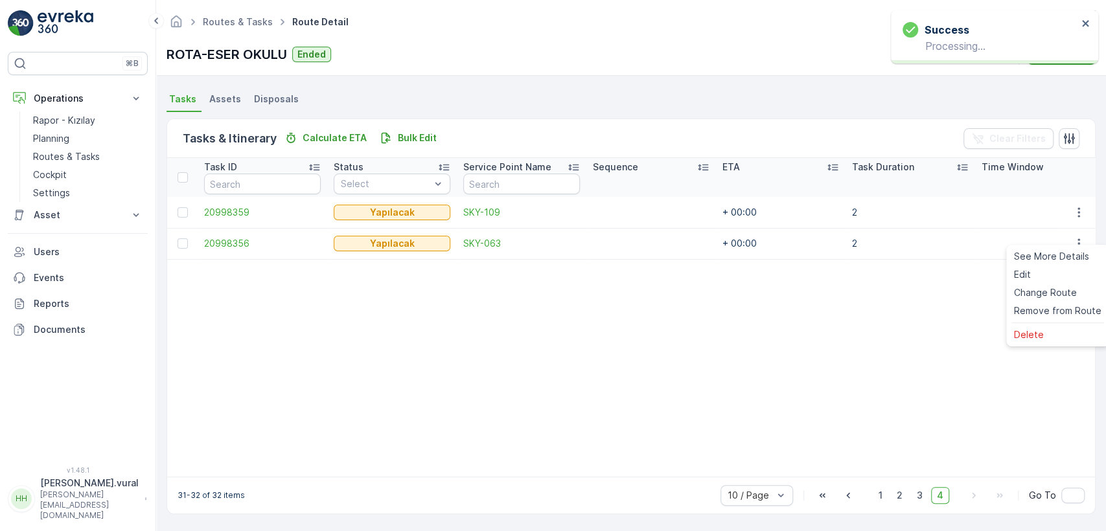
click at [1050, 345] on ul "See More Details Edit Change Route Remove from Route [GEOGRAPHIC_DATA]" at bounding box center [1057, 296] width 103 height 102
click at [1055, 333] on div "Delete" at bounding box center [1058, 335] width 98 height 18
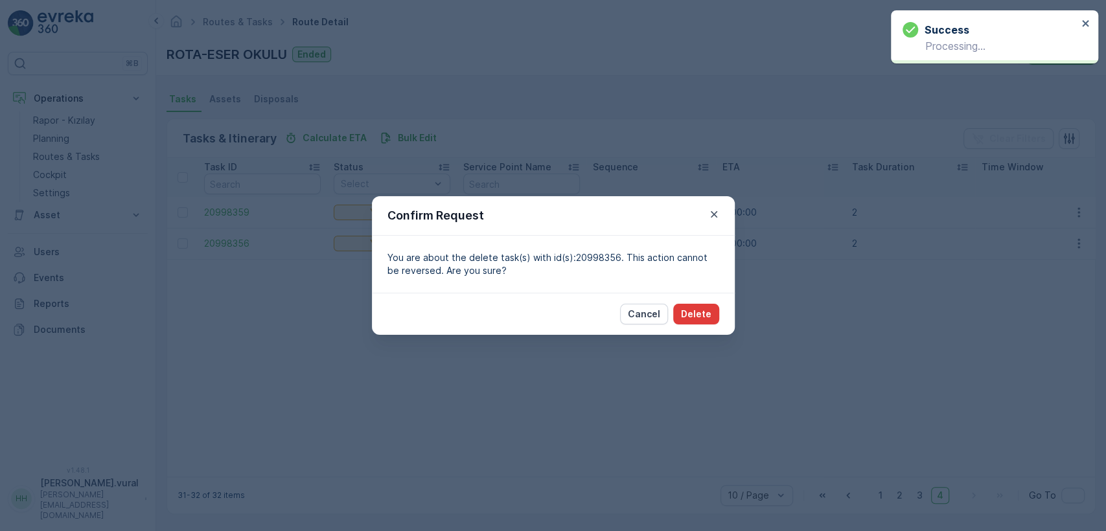
click at [715, 304] on button "Delete" at bounding box center [696, 314] width 46 height 21
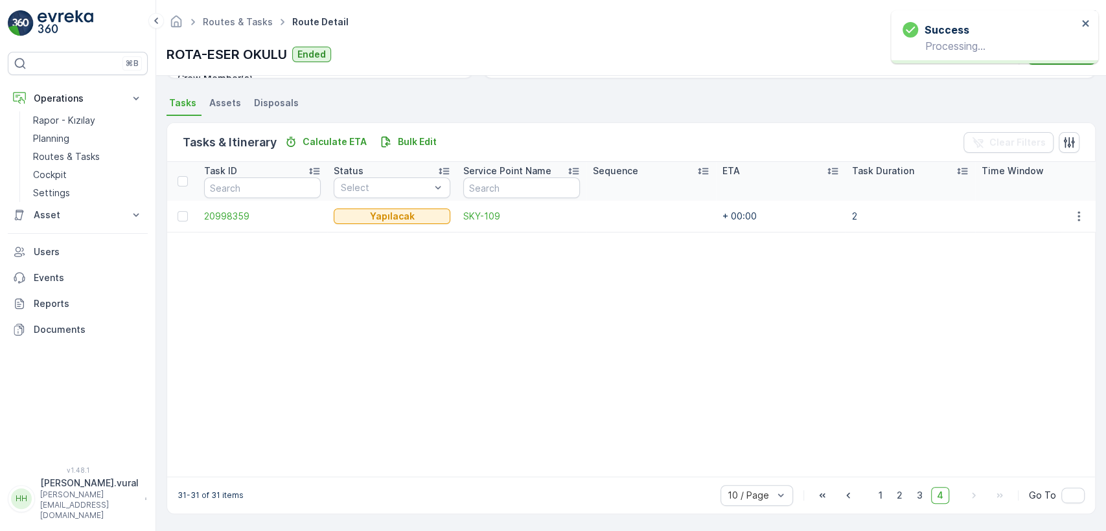
scroll to position [273, 0]
click at [1072, 210] on icon "button" at bounding box center [1078, 216] width 13 height 13
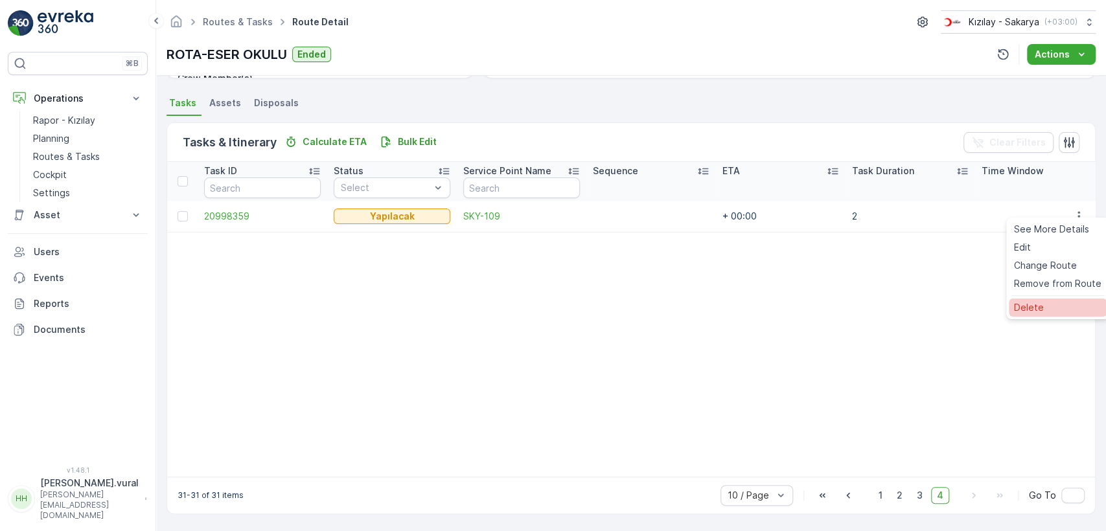
click at [1046, 301] on div "Delete" at bounding box center [1058, 308] width 98 height 18
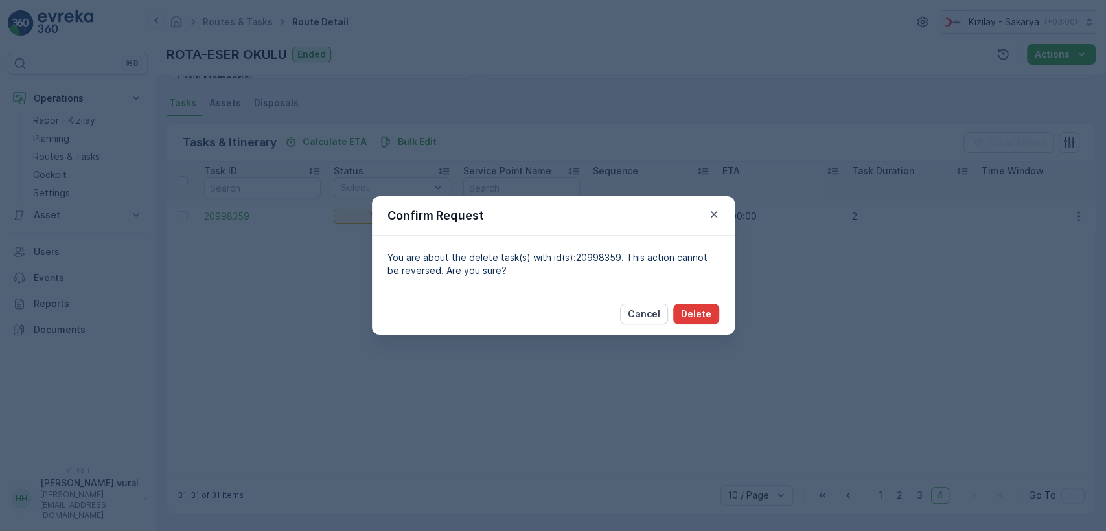
click at [680, 312] on button "Delete" at bounding box center [696, 314] width 46 height 21
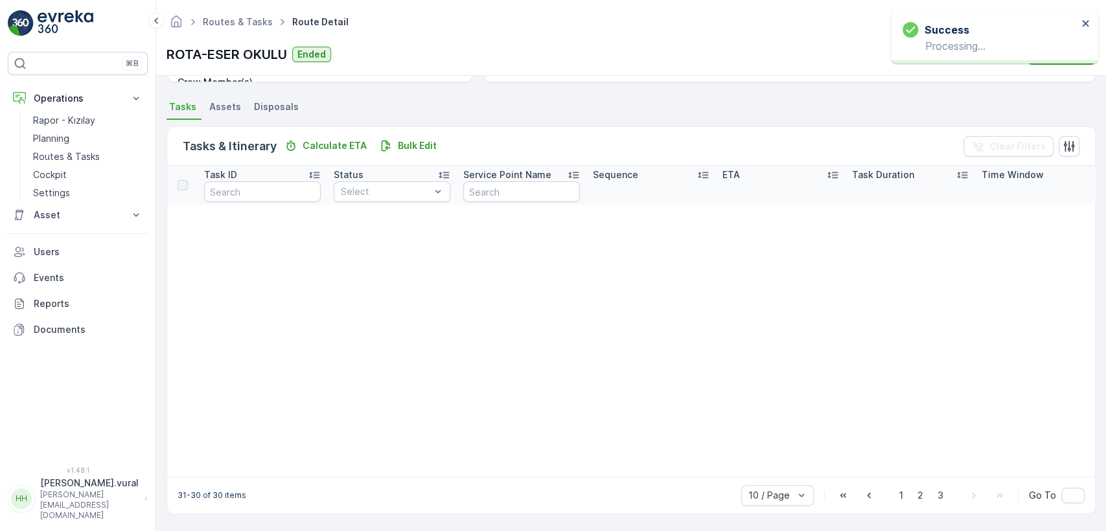
scroll to position [269, 0]
click at [943, 502] on span "3" at bounding box center [940, 495] width 17 height 17
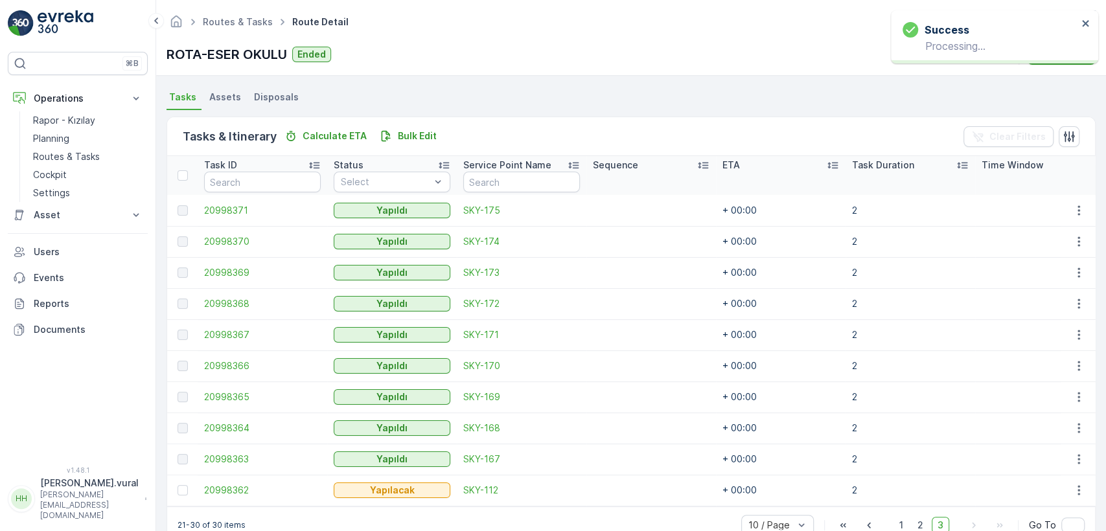
scroll to position [308, 0]
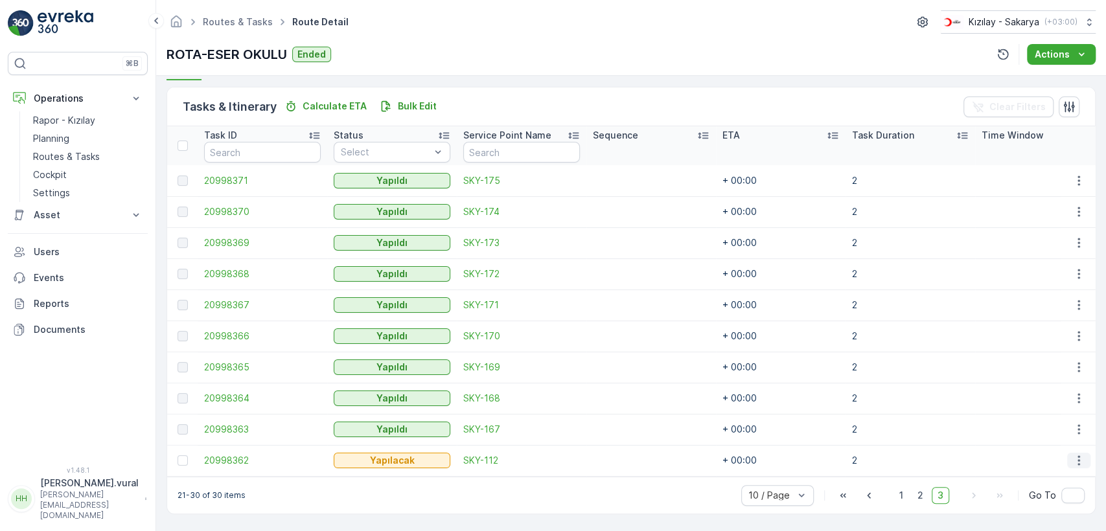
click at [1081, 459] on icon "button" at bounding box center [1078, 460] width 13 height 13
click at [1047, 442] on div "Delete" at bounding box center [1058, 435] width 98 height 18
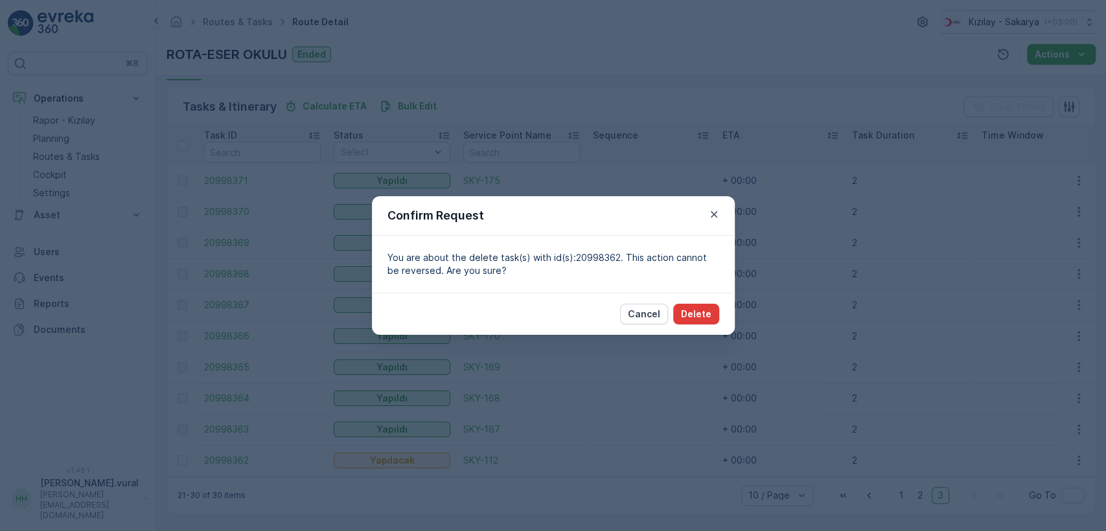
click at [690, 310] on p "Delete" at bounding box center [696, 314] width 30 height 13
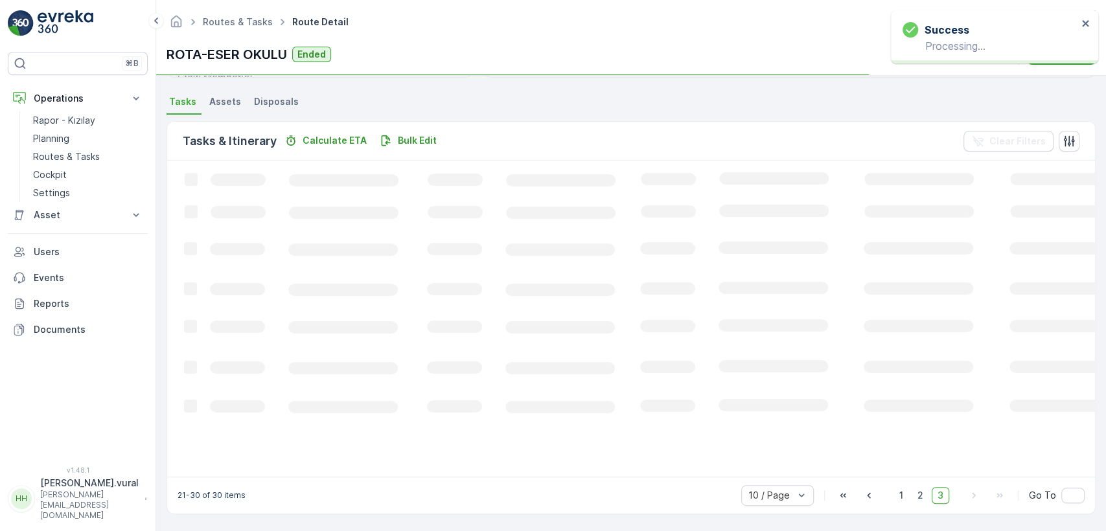
scroll to position [268, 0]
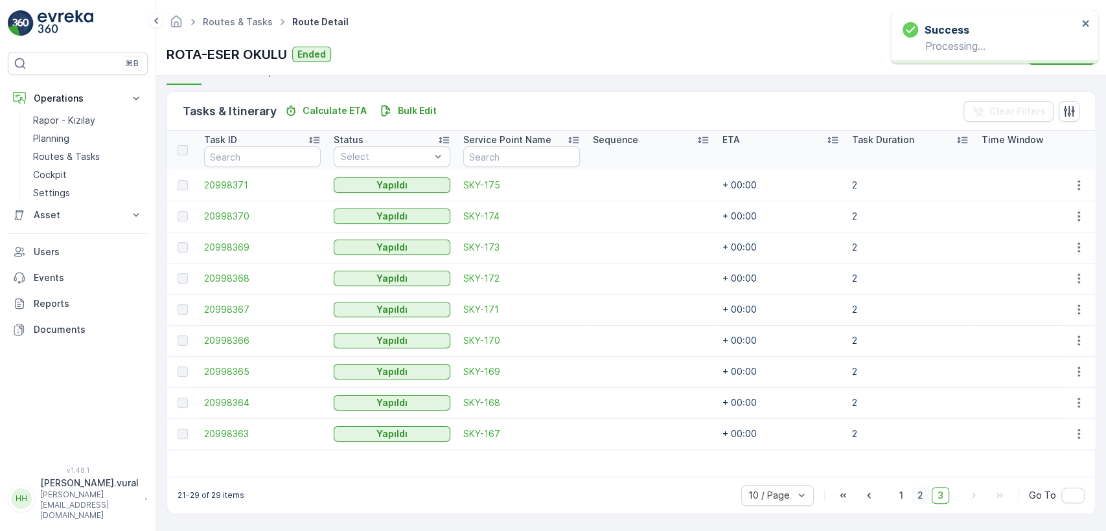
click at [919, 500] on span "2" at bounding box center [920, 495] width 17 height 17
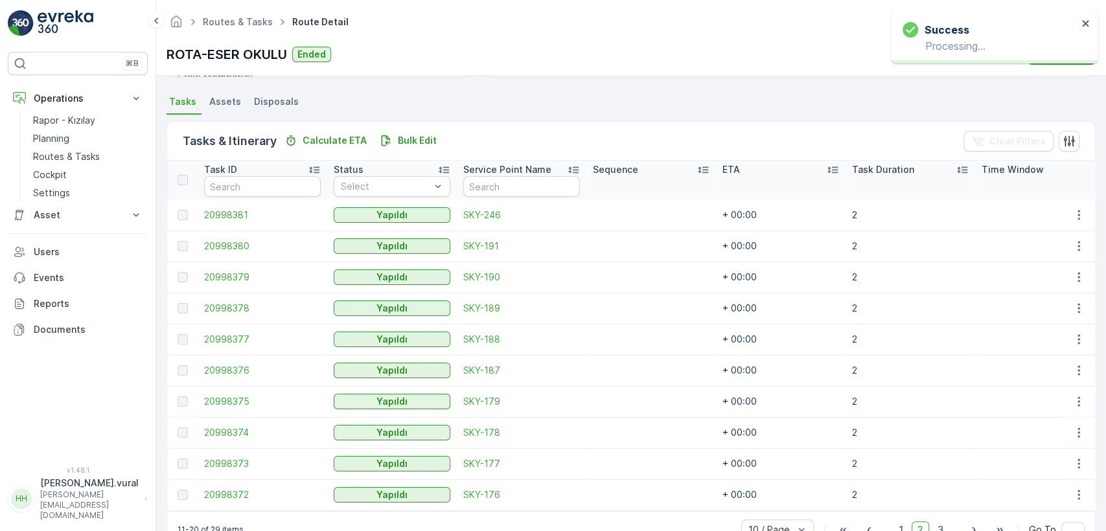
scroll to position [308, 0]
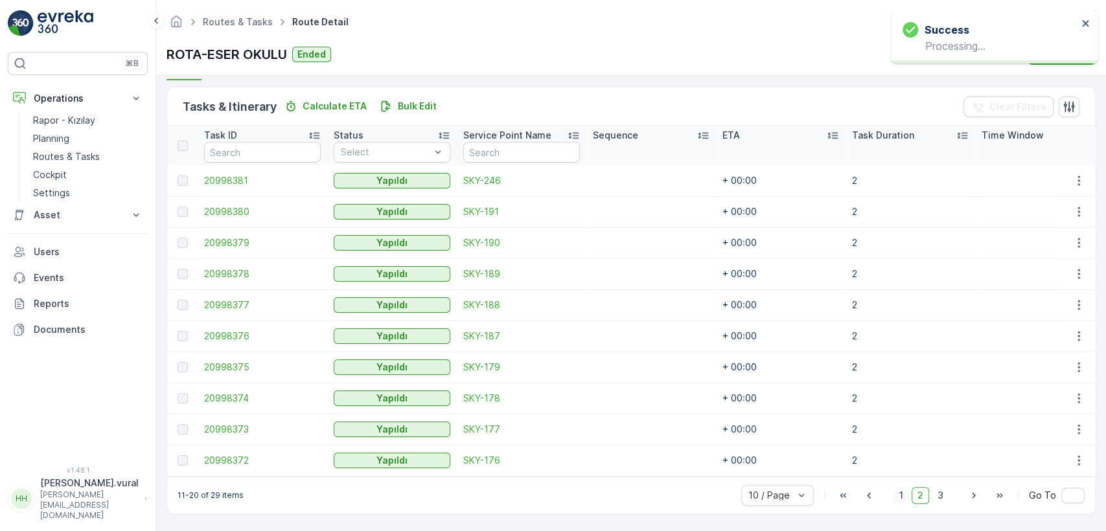
click at [893, 496] on span "1" at bounding box center [901, 495] width 16 height 17
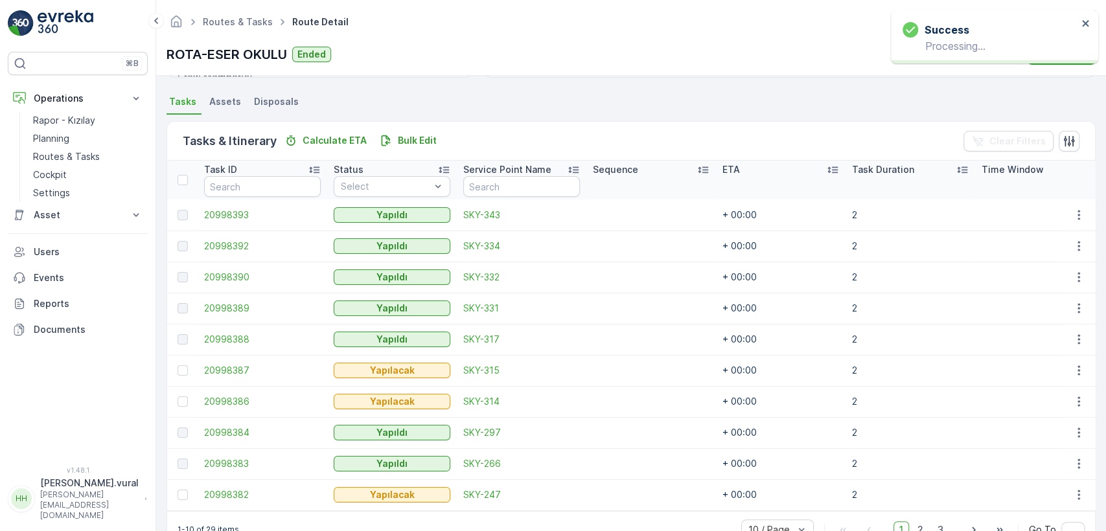
scroll to position [308, 0]
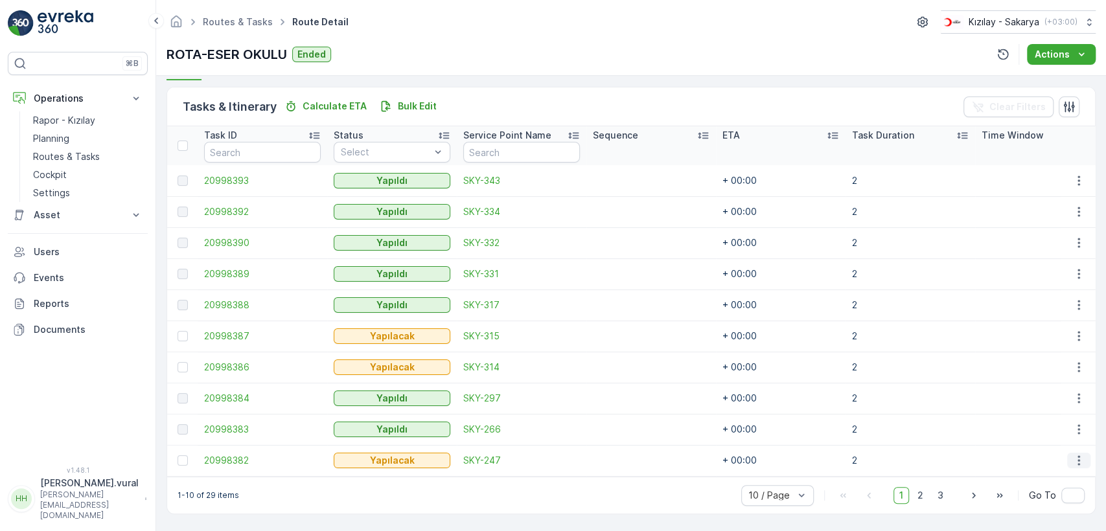
click at [1073, 454] on icon "button" at bounding box center [1078, 460] width 13 height 13
click at [1047, 439] on div "Delete" at bounding box center [1058, 435] width 98 height 18
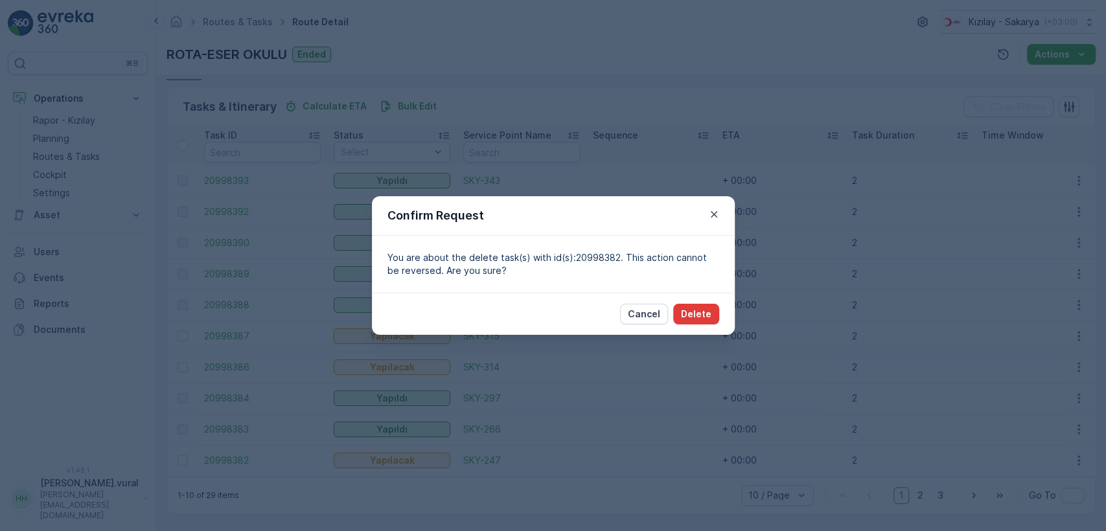
click at [702, 312] on p "Delete" at bounding box center [696, 314] width 30 height 13
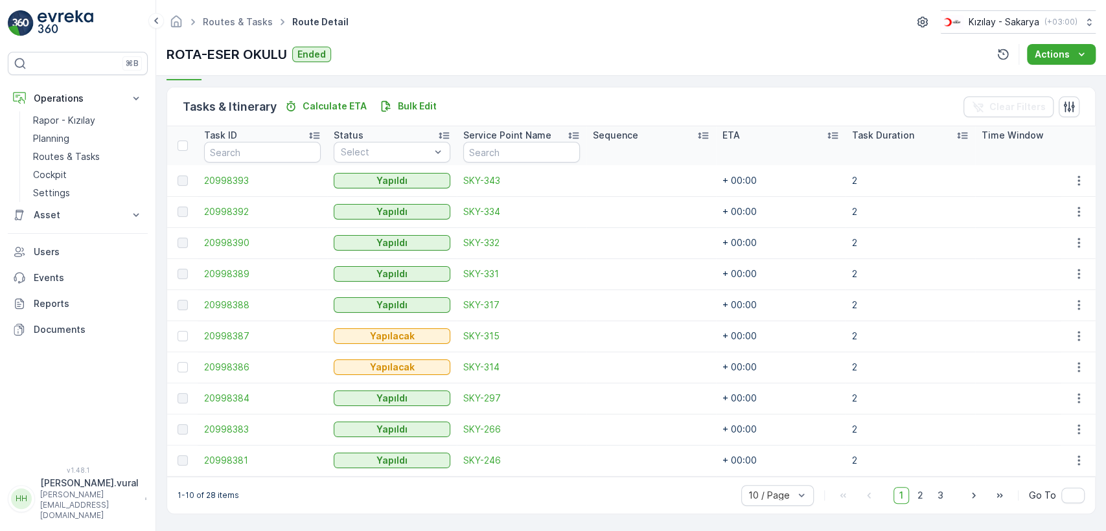
drag, startPoint x: 521, startPoint y: 45, endPoint x: 702, endPoint y: 32, distance: 181.2
click at [702, 48] on div "ROTA-ESER OKULU Ended Actions" at bounding box center [631, 54] width 929 height 21
click at [1062, 356] on td at bounding box center [1078, 367] width 35 height 31
click at [1084, 360] on button "button" at bounding box center [1078, 368] width 23 height 16
click at [1042, 452] on div "Delete" at bounding box center [1058, 459] width 98 height 18
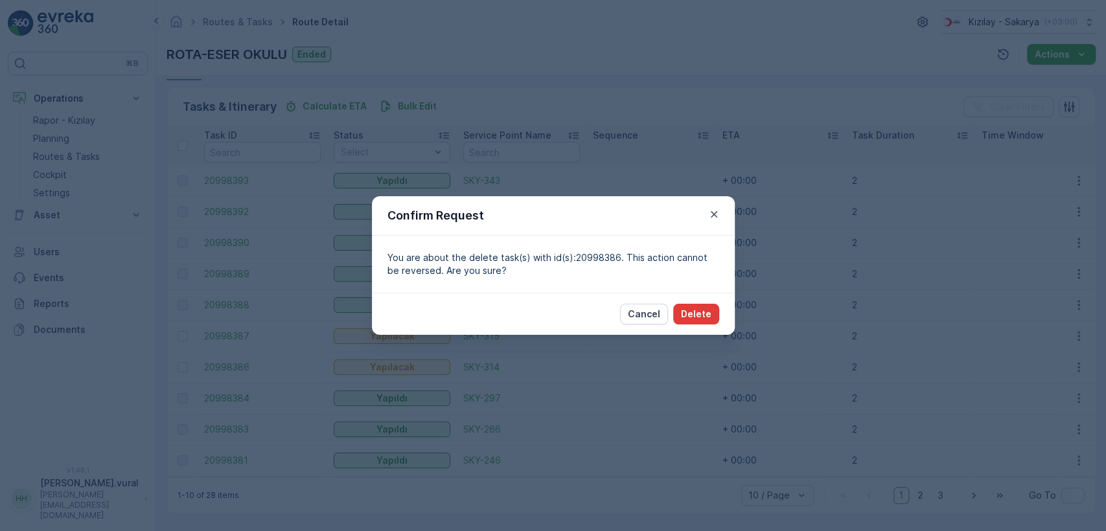
click at [687, 320] on p "Delete" at bounding box center [696, 314] width 30 height 13
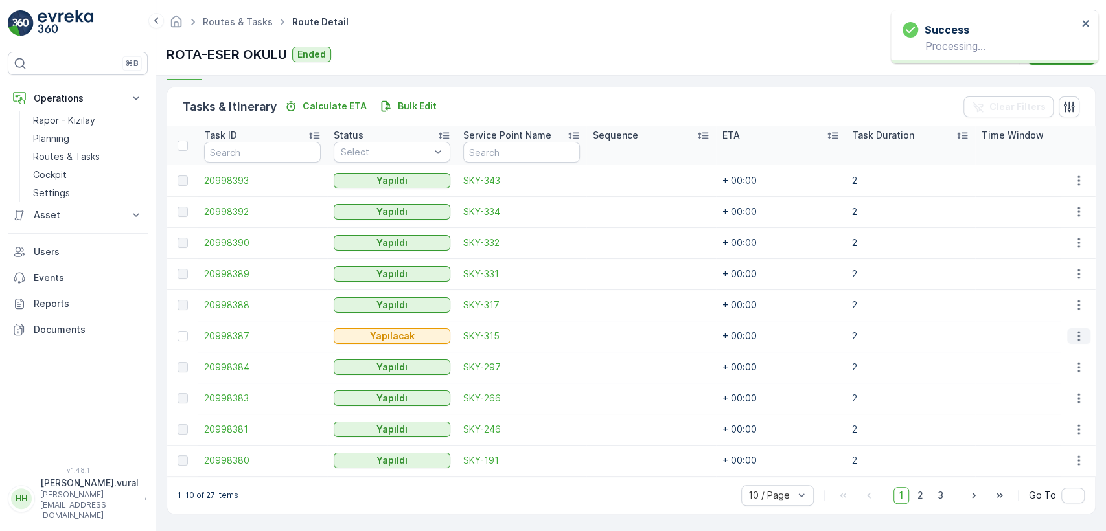
click at [1074, 330] on icon "button" at bounding box center [1078, 336] width 13 height 13
click at [1051, 419] on div "Delete" at bounding box center [1058, 428] width 98 height 18
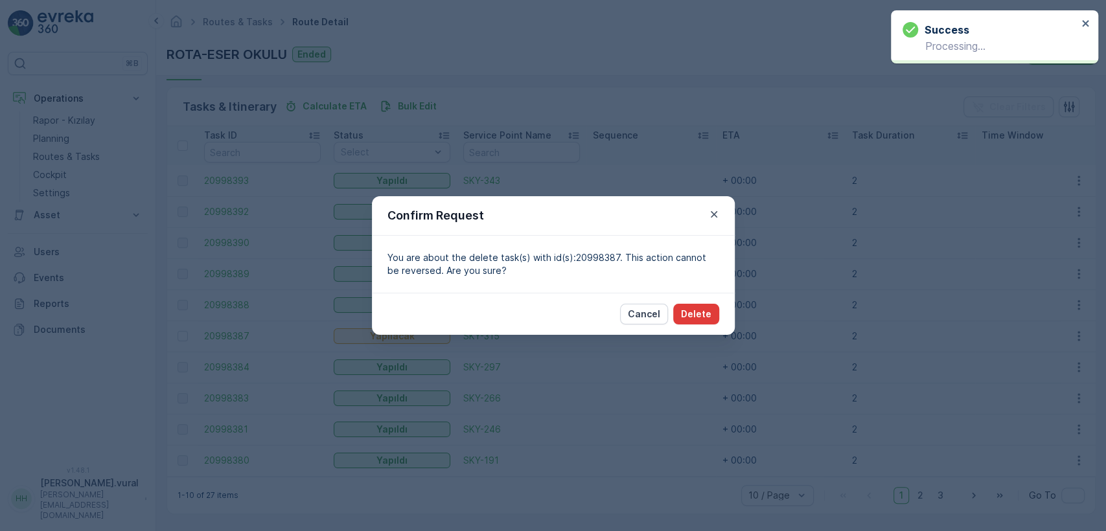
click at [700, 320] on p "Delete" at bounding box center [696, 314] width 30 height 13
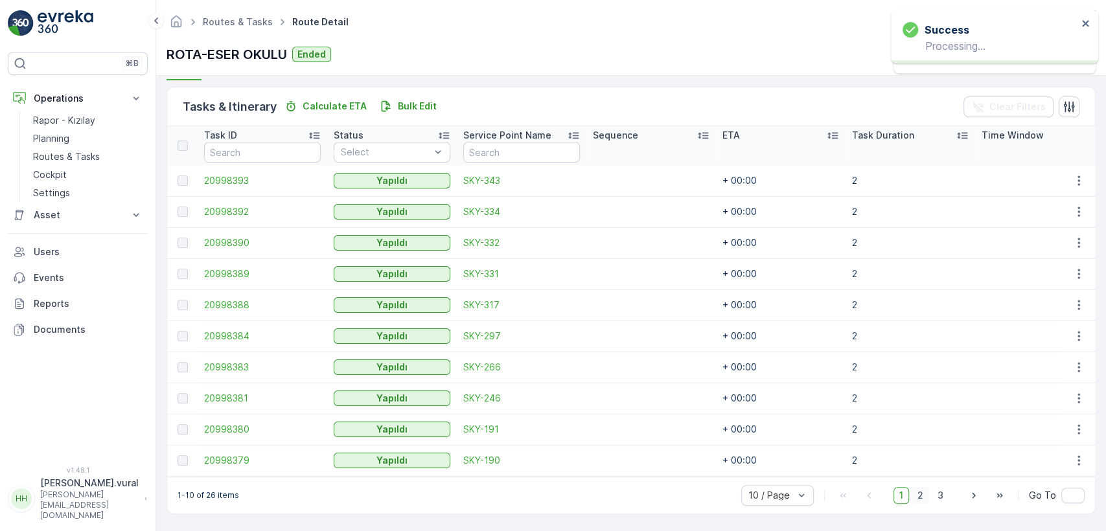
click at [917, 496] on span "2" at bounding box center [920, 495] width 17 height 17
click at [943, 500] on span "3" at bounding box center [940, 495] width 17 height 17
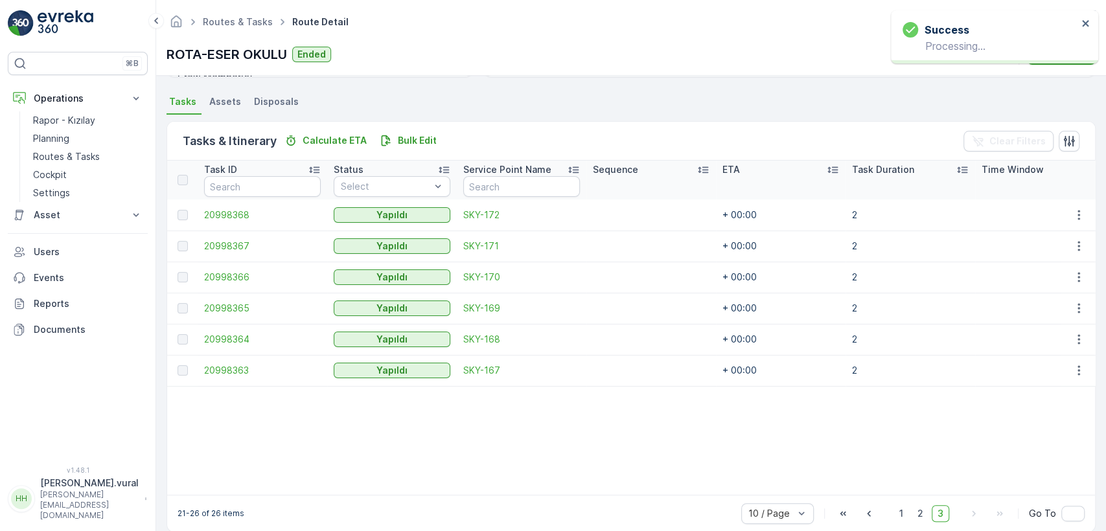
scroll to position [292, 0]
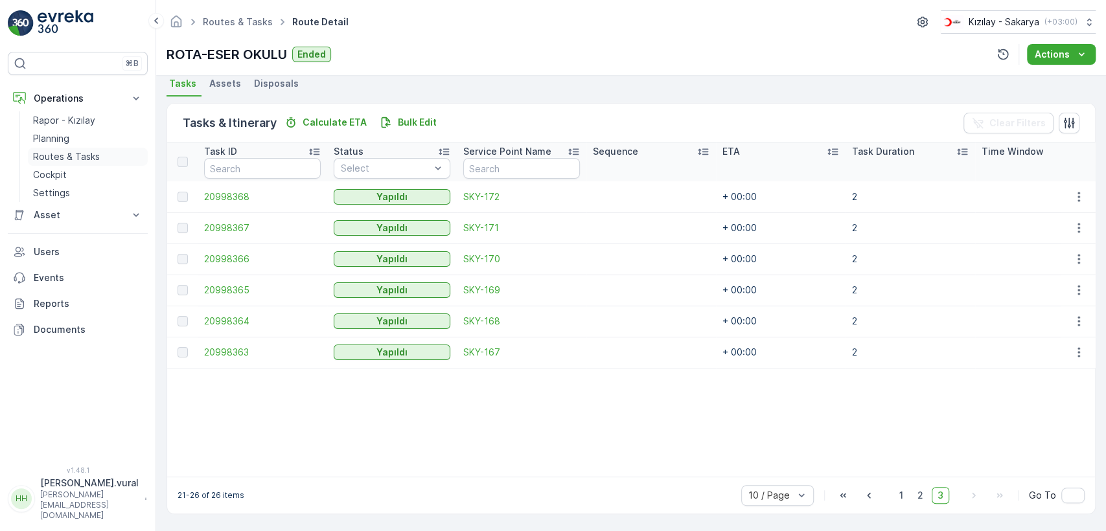
click at [98, 151] on link "Routes & Tasks" at bounding box center [88, 157] width 120 height 18
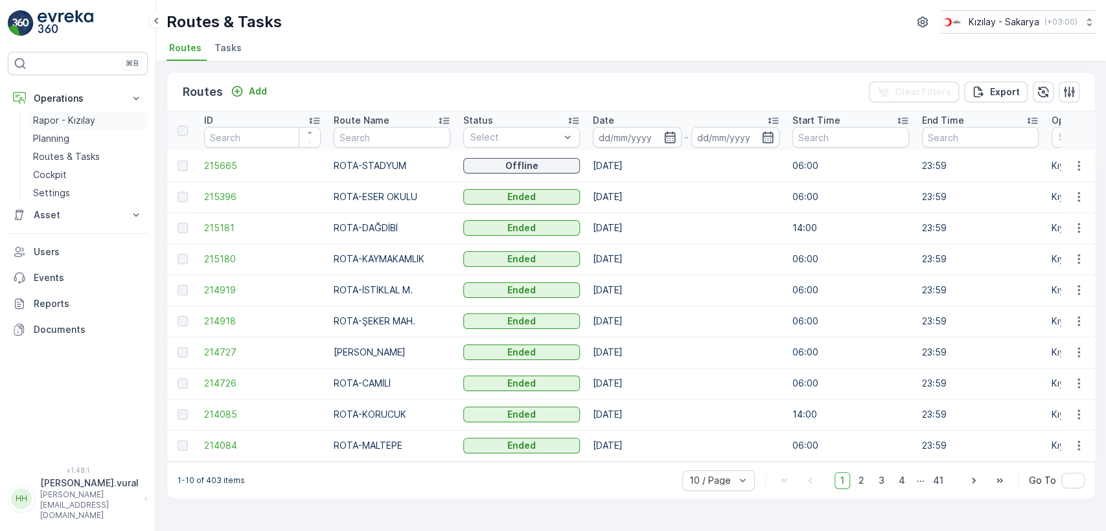
click at [102, 121] on link "Rapor - Kızılay" at bounding box center [88, 120] width 120 height 18
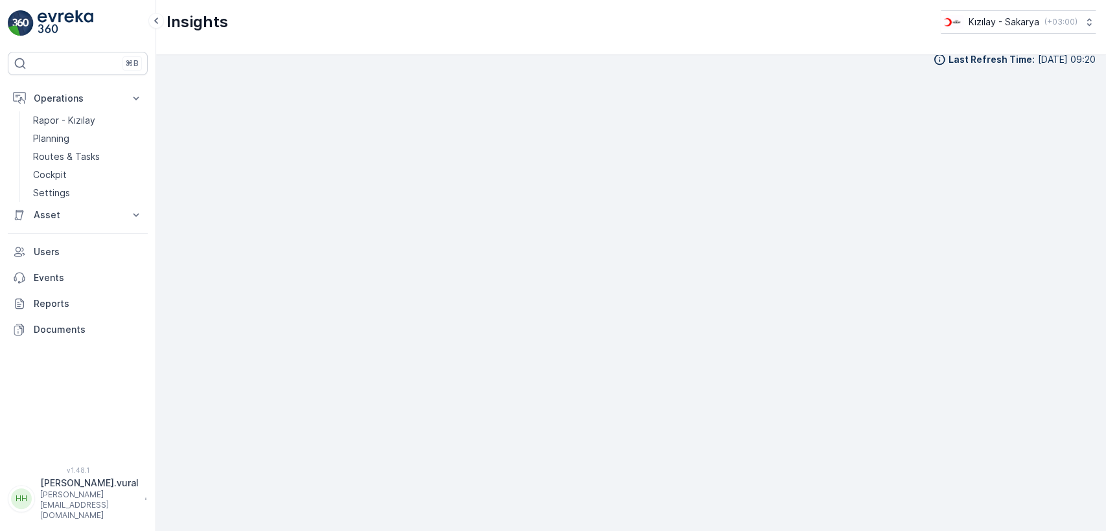
scroll to position [14, 0]
